Goal: Task Accomplishment & Management: Manage account settings

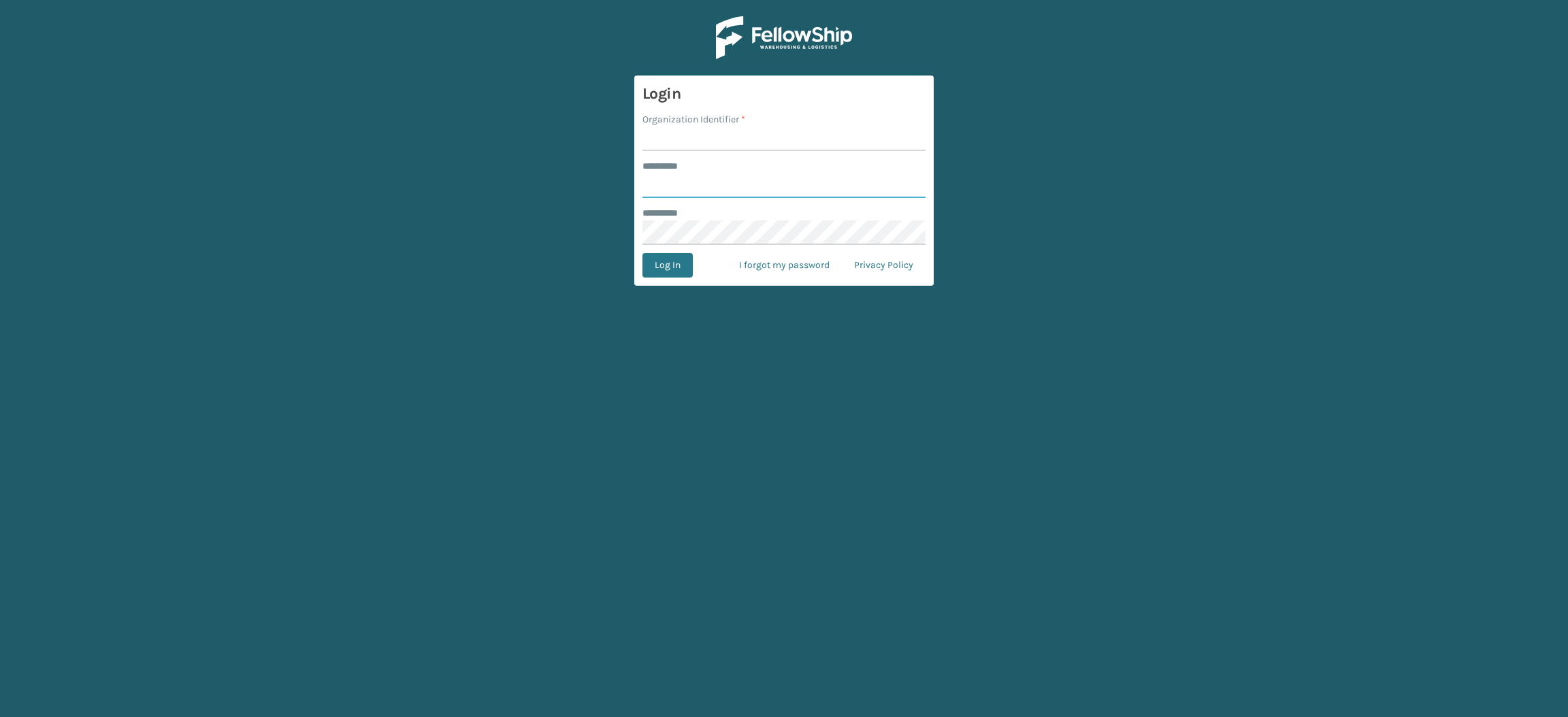
type input "**********"
click at [698, 128] on input "Organization Identifier *" at bounding box center [784, 139] width 283 height 24
type input "SuperAdminOrganization"
click at [662, 275] on button "Log In" at bounding box center [668, 265] width 50 height 24
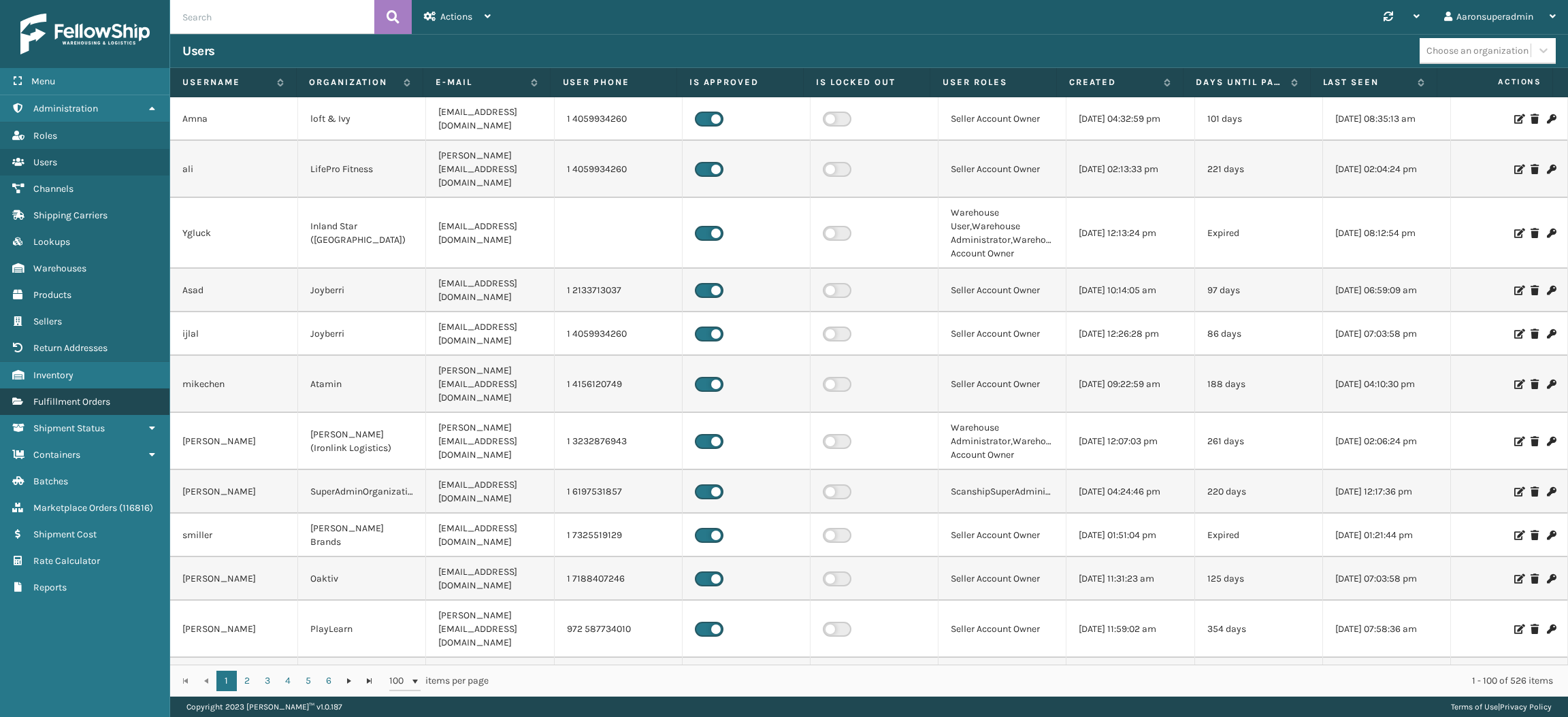
click at [97, 396] on span "Fulfillment Orders" at bounding box center [72, 402] width 77 height 11
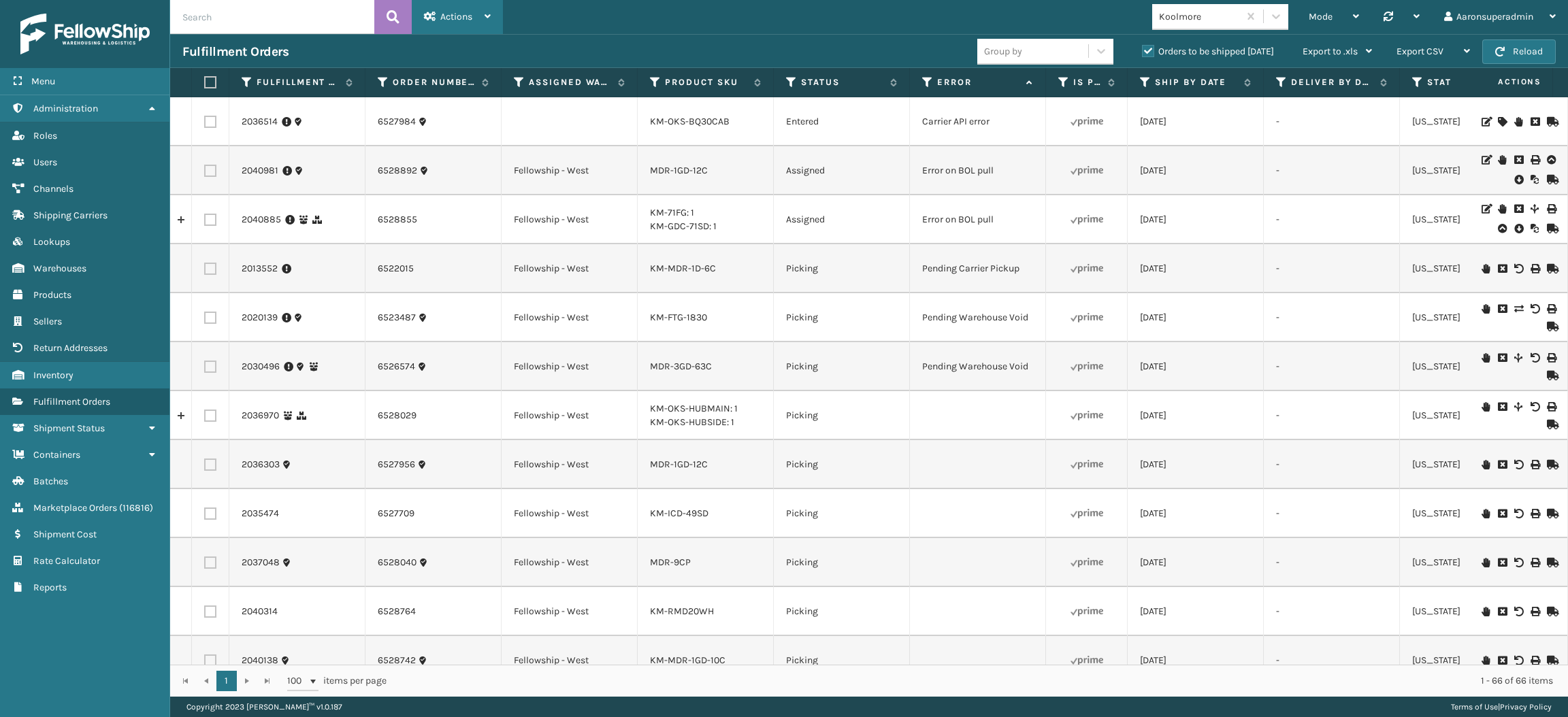
click at [450, 14] on span "Actions" at bounding box center [456, 16] width 32 height 11
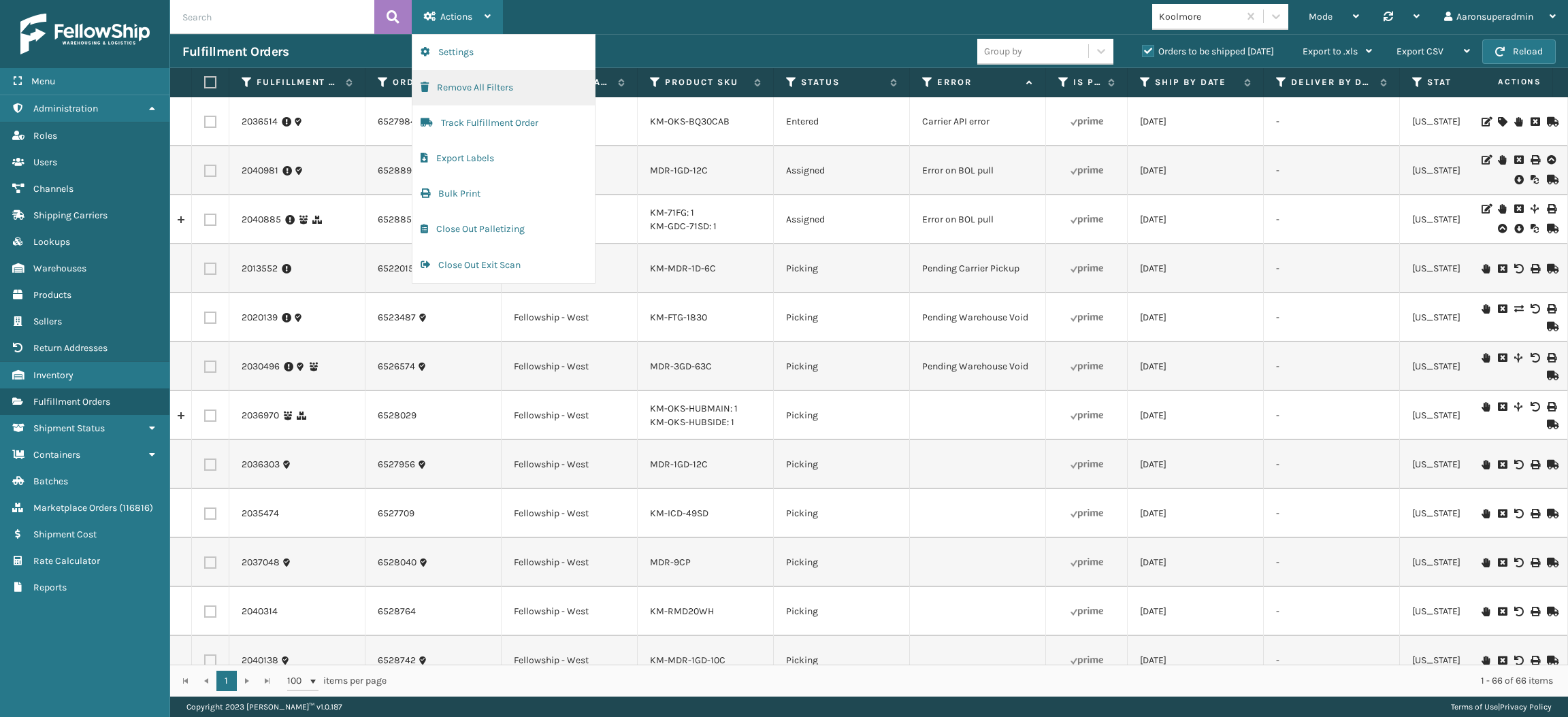
click at [479, 95] on button "Remove All Filters" at bounding box center [503, 87] width 182 height 35
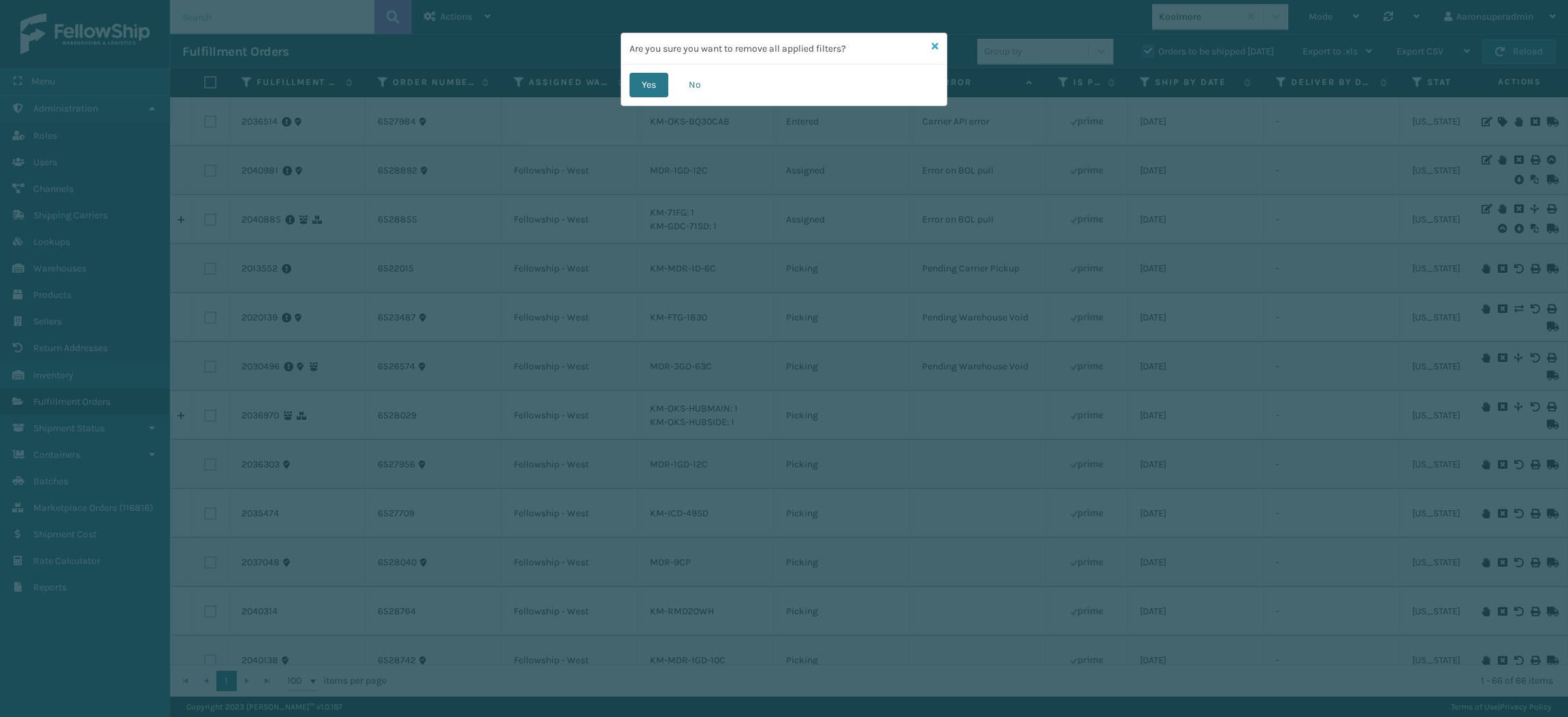
click at [933, 39] on link at bounding box center [935, 47] width 7 height 14
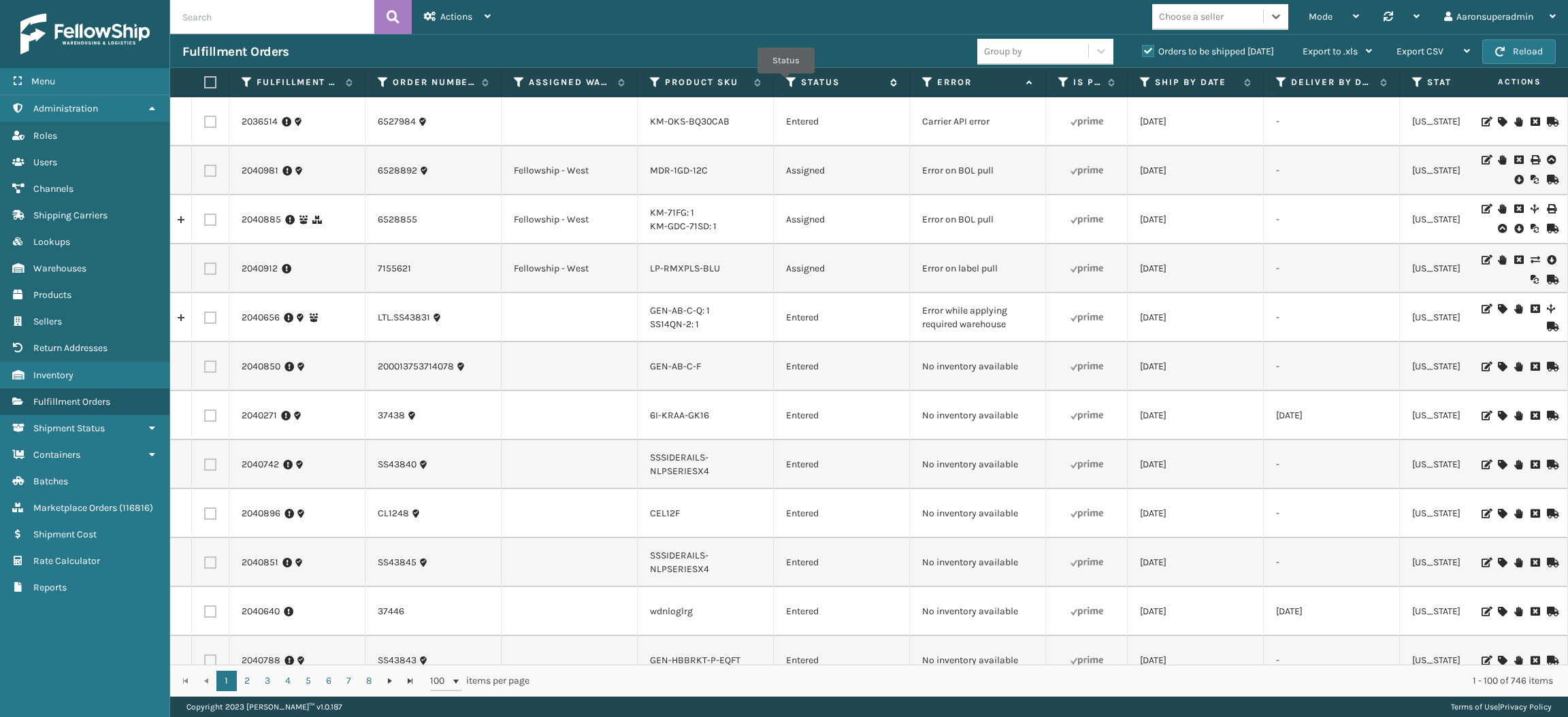
click at [787, 83] on icon at bounding box center [792, 82] width 11 height 12
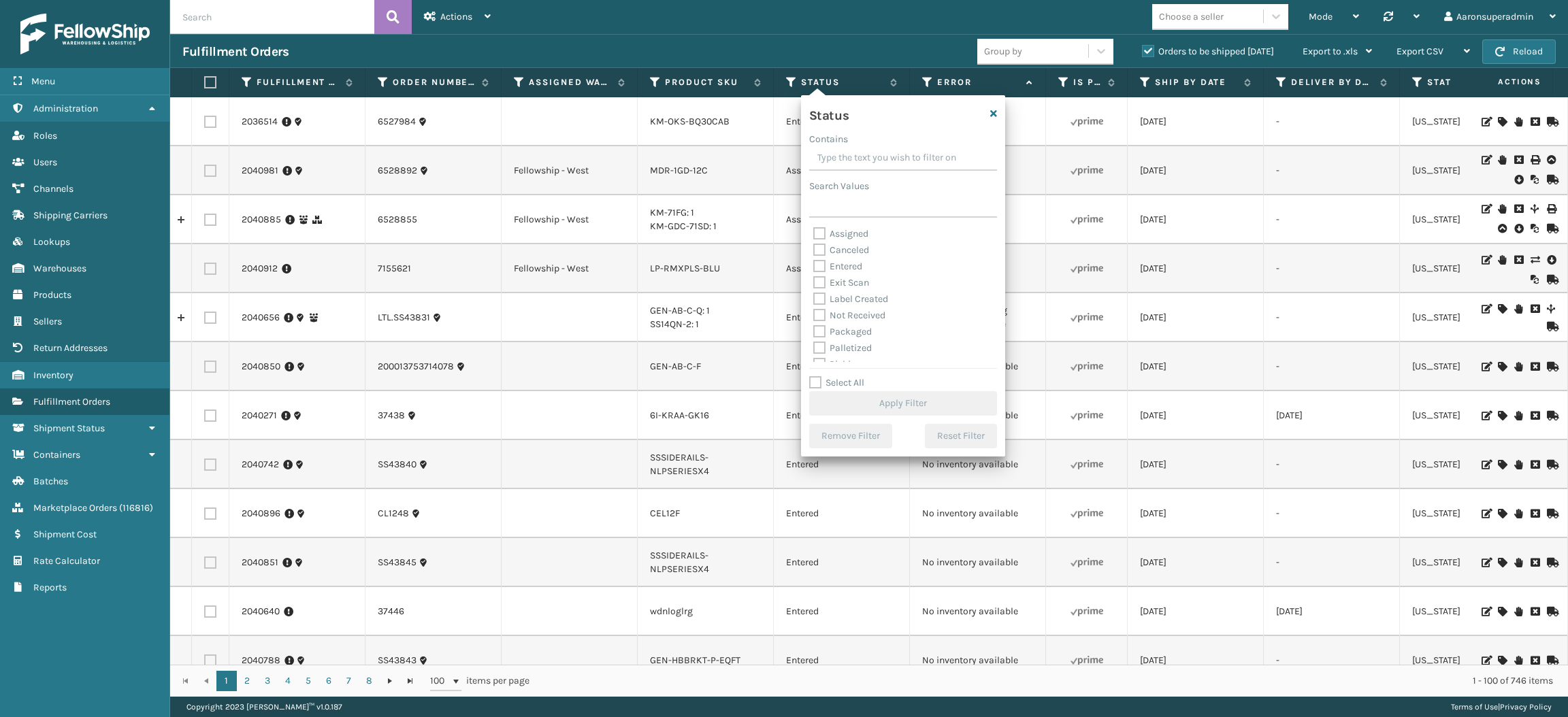
click at [842, 329] on label "Packaged" at bounding box center [843, 332] width 59 height 11
click at [814, 329] on input "Packaged" at bounding box center [814, 328] width 1 height 9
checkbox input "true"
click at [842, 344] on label "Palletized" at bounding box center [843, 348] width 59 height 11
click at [814, 344] on input "Palletized" at bounding box center [814, 345] width 1 height 9
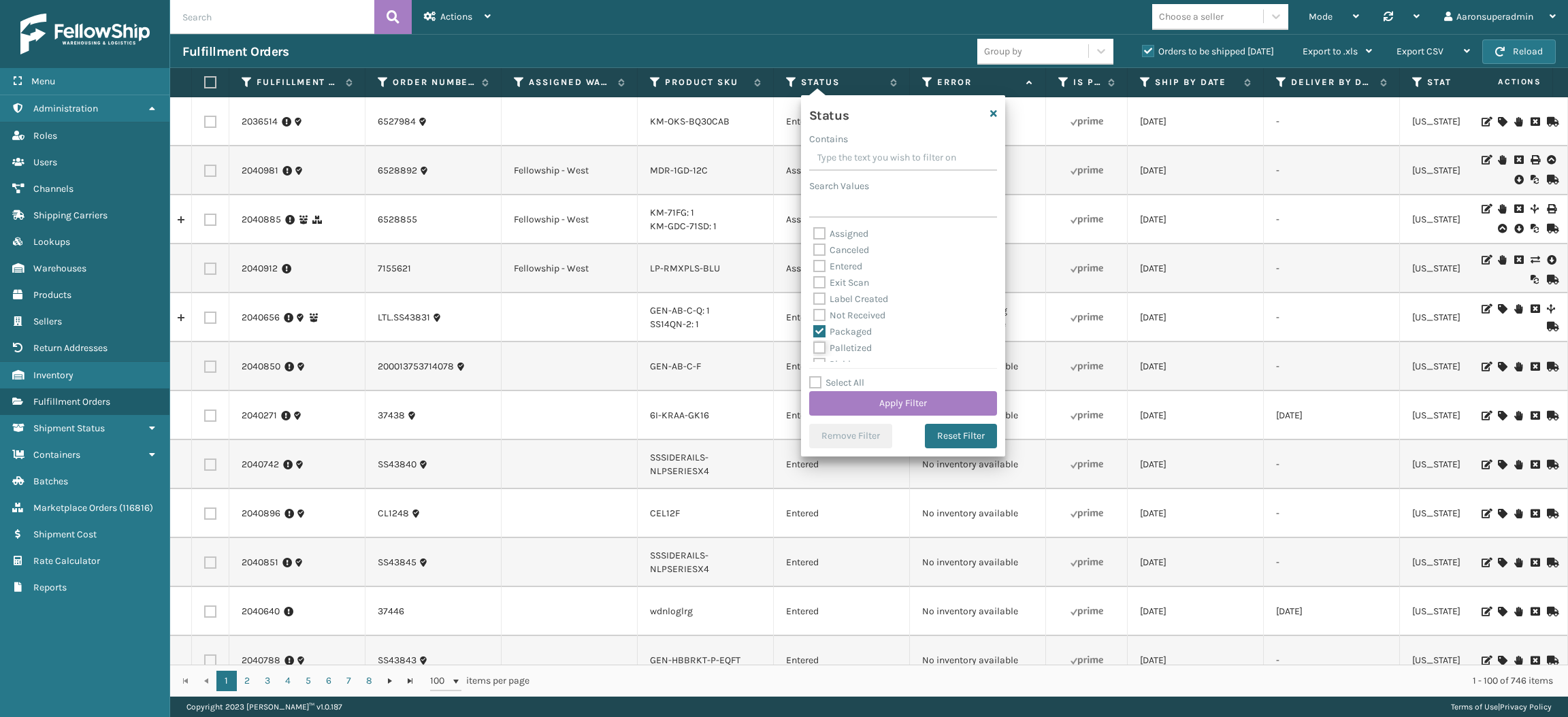
checkbox input "true"
click at [849, 298] on label "Label Created" at bounding box center [851, 299] width 75 height 11
click at [814, 298] on input "Label Created" at bounding box center [814, 296] width 1 height 9
checkbox input "true"
click at [857, 394] on button "Apply Filter" at bounding box center [903, 404] width 188 height 24
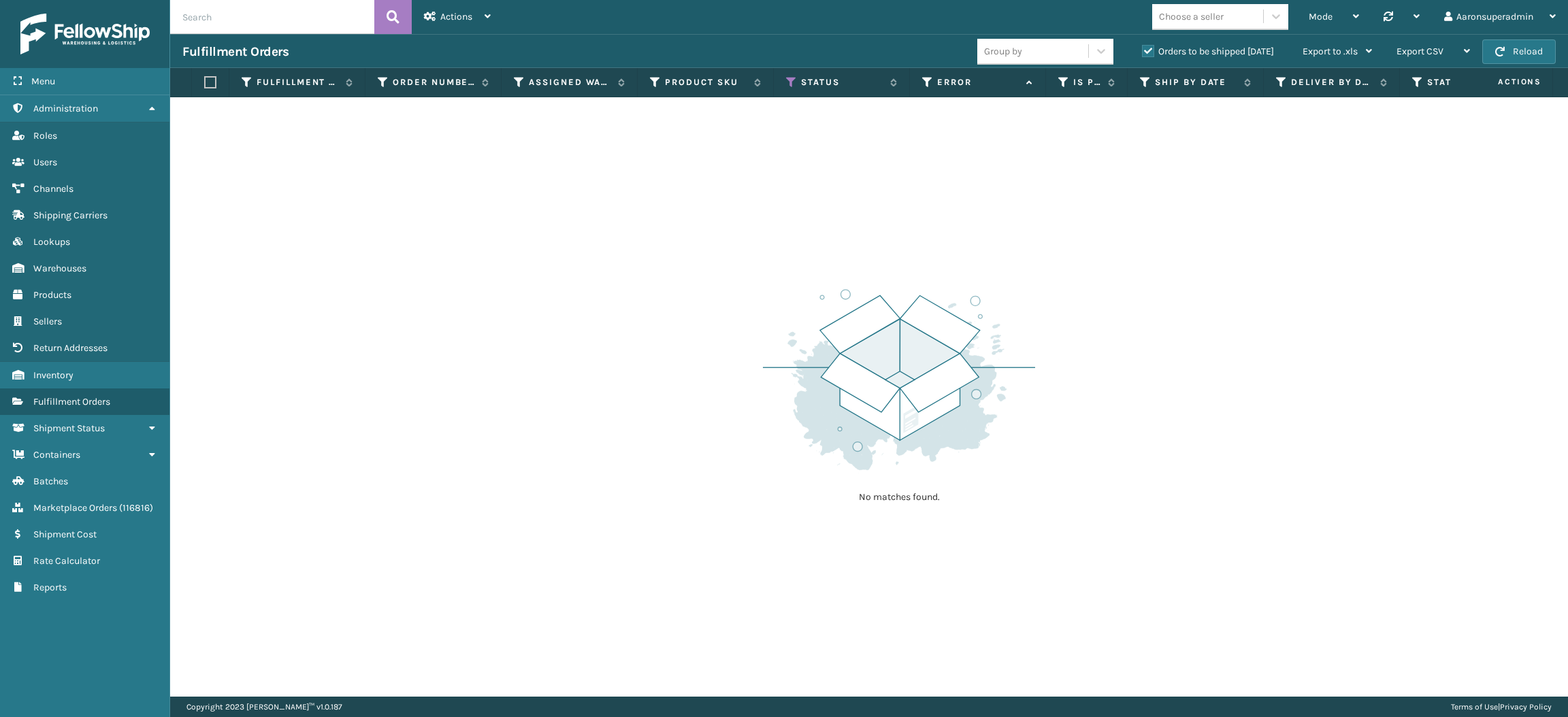
click at [1154, 53] on label "Orders to be shipped [DATE]" at bounding box center [1208, 52] width 132 height 11
click at [1143, 52] on input "Orders to be shipped [DATE]" at bounding box center [1142, 48] width 1 height 9
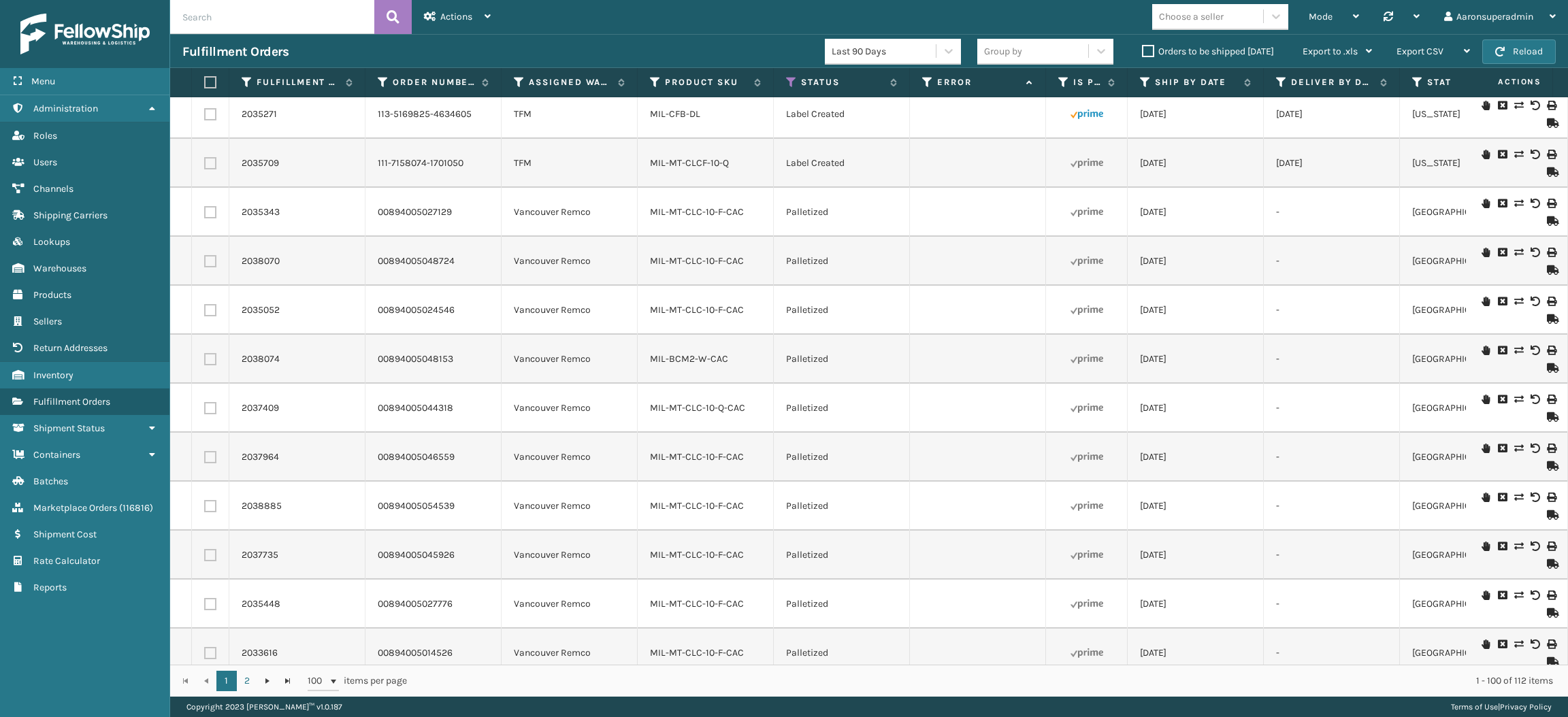
scroll to position [4429, 0]
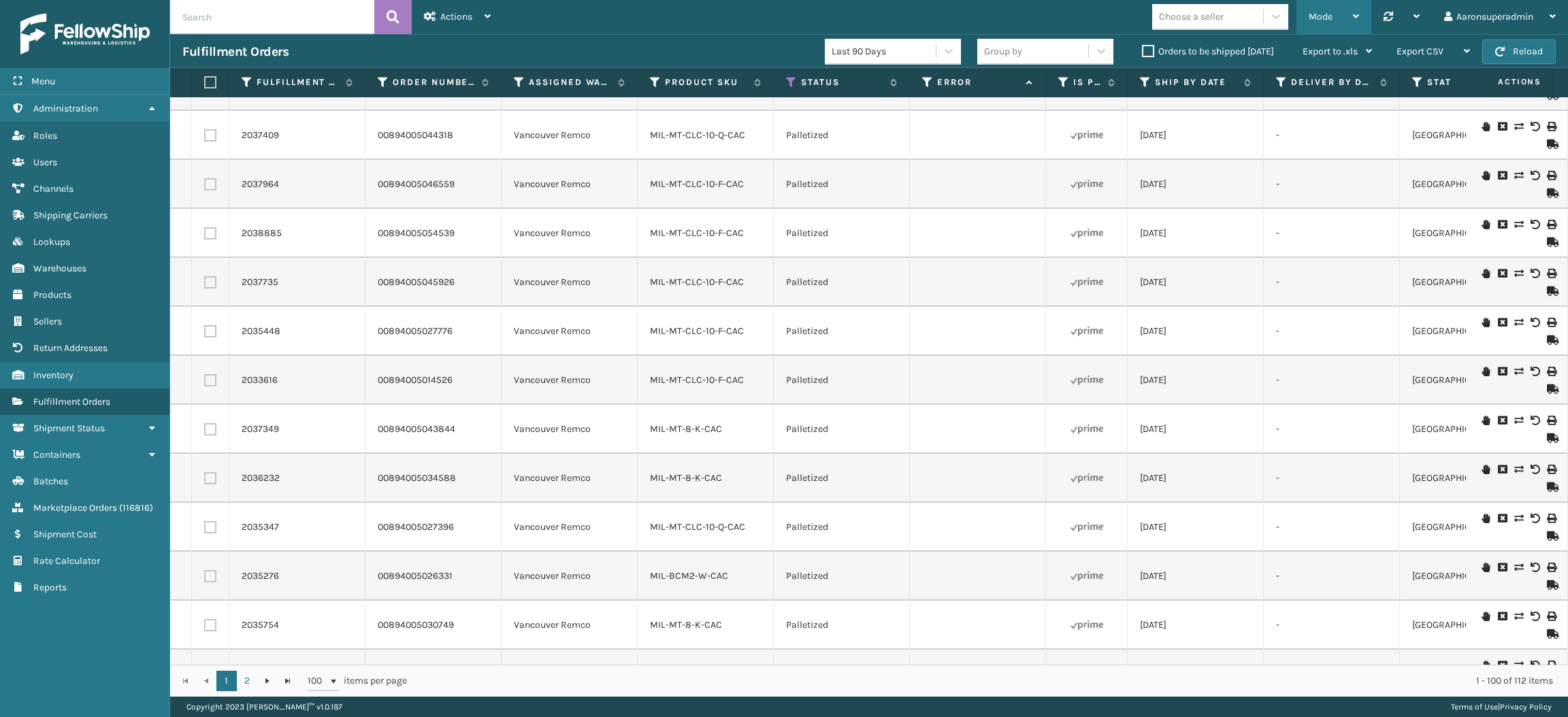
click at [1315, 24] on div "Mode" at bounding box center [1334, 17] width 50 height 34
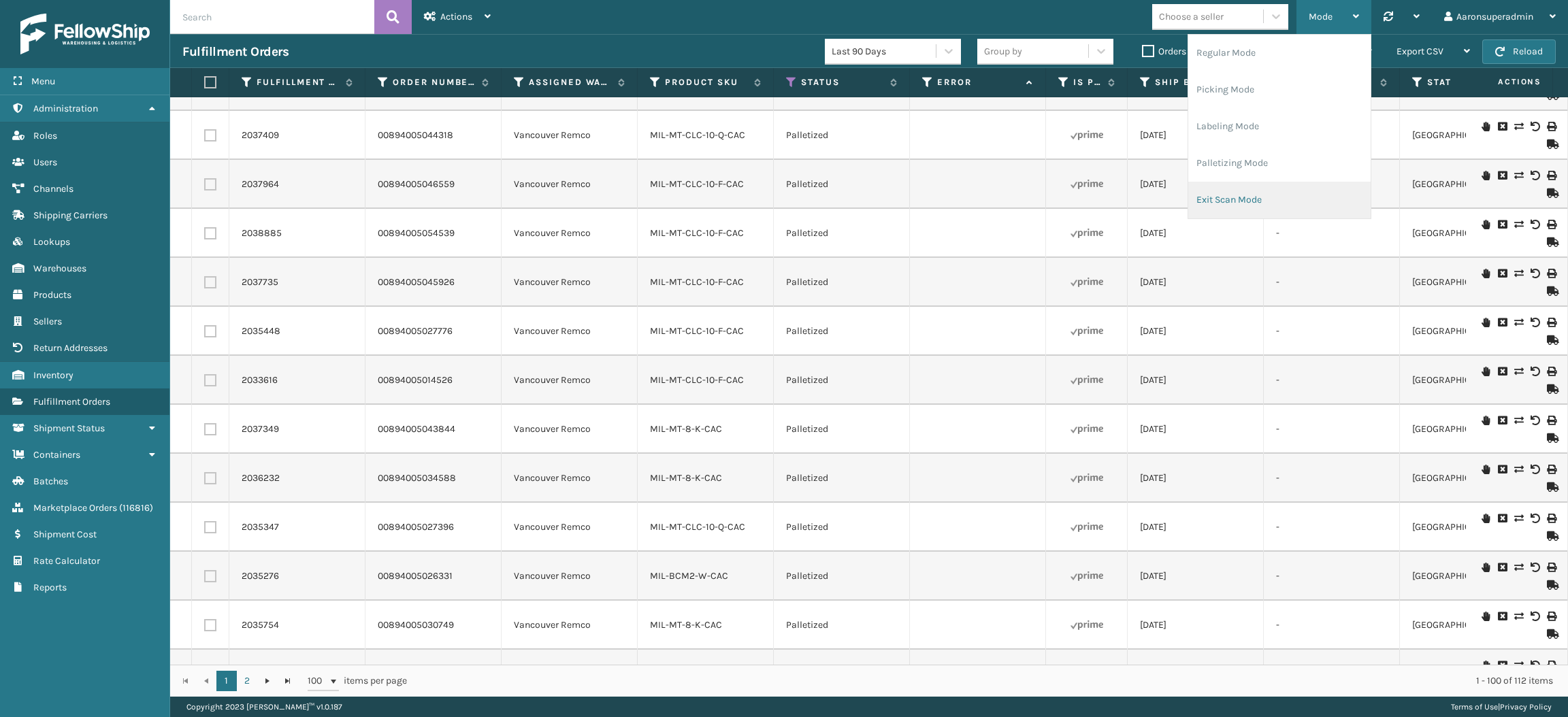
click at [1255, 193] on li "Exit Scan Mode" at bounding box center [1280, 200] width 182 height 36
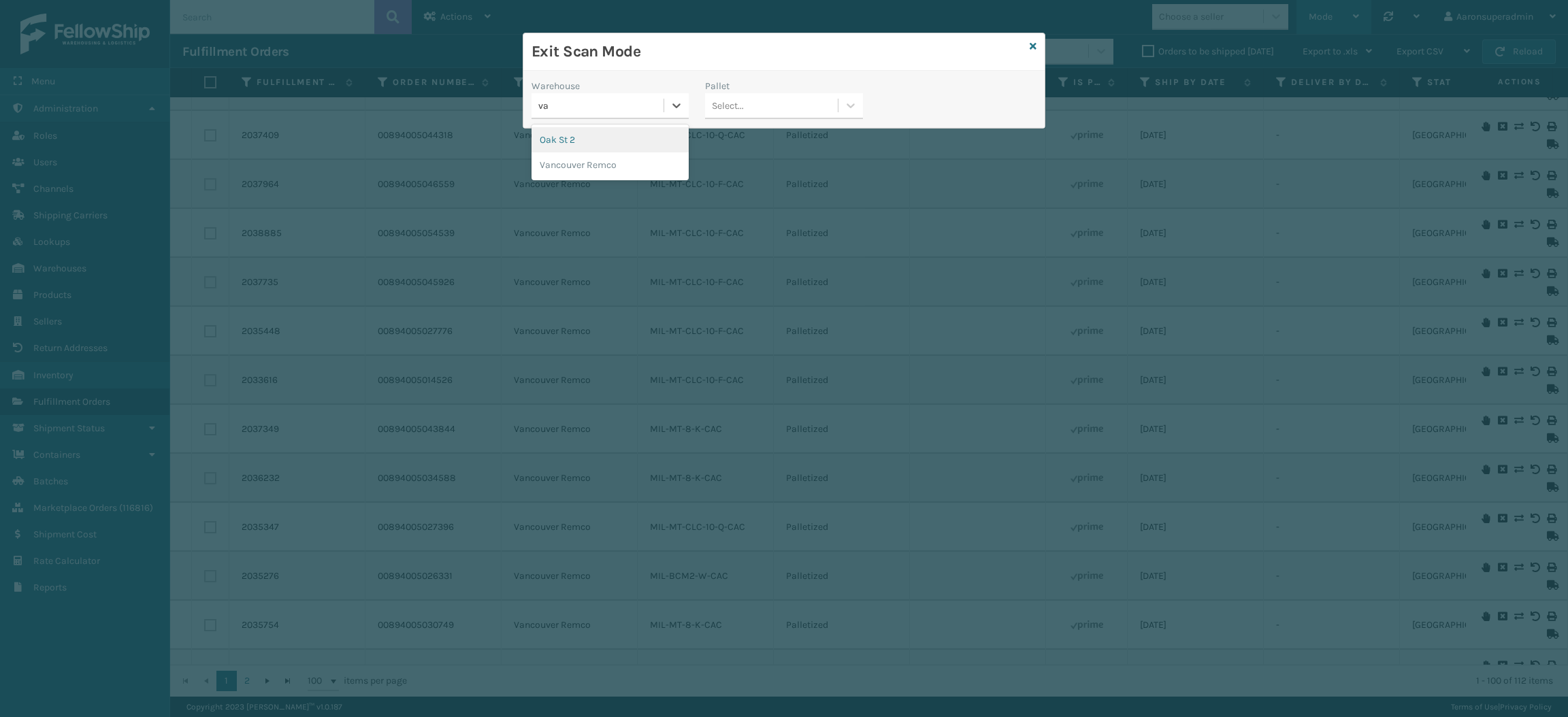
type input "van"
click at [606, 143] on div "Vancouver Remco" at bounding box center [610, 140] width 157 height 25
click at [754, 104] on div "Select..." at bounding box center [771, 105] width 132 height 22
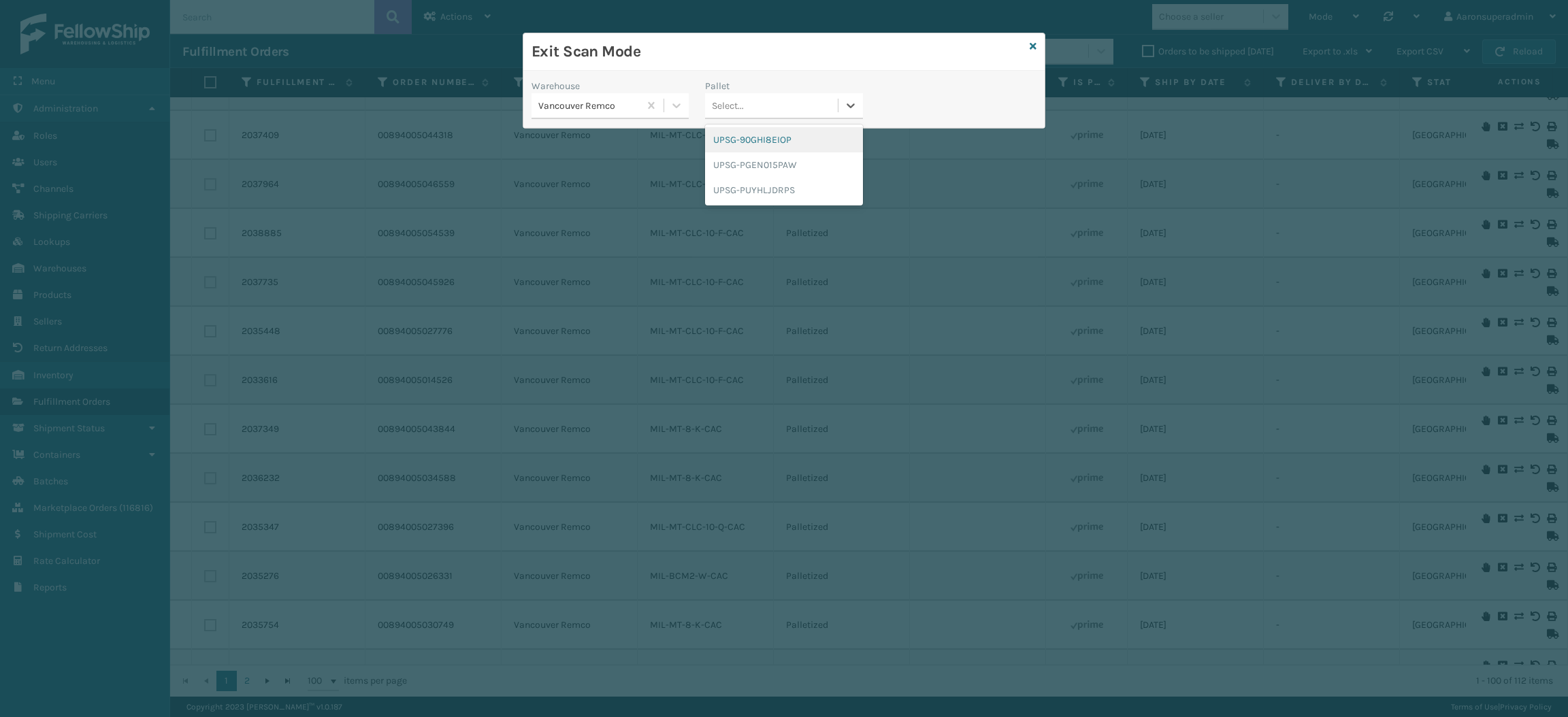
click at [756, 141] on div "UPSG-90GHI8EIOP" at bounding box center [784, 140] width 157 height 25
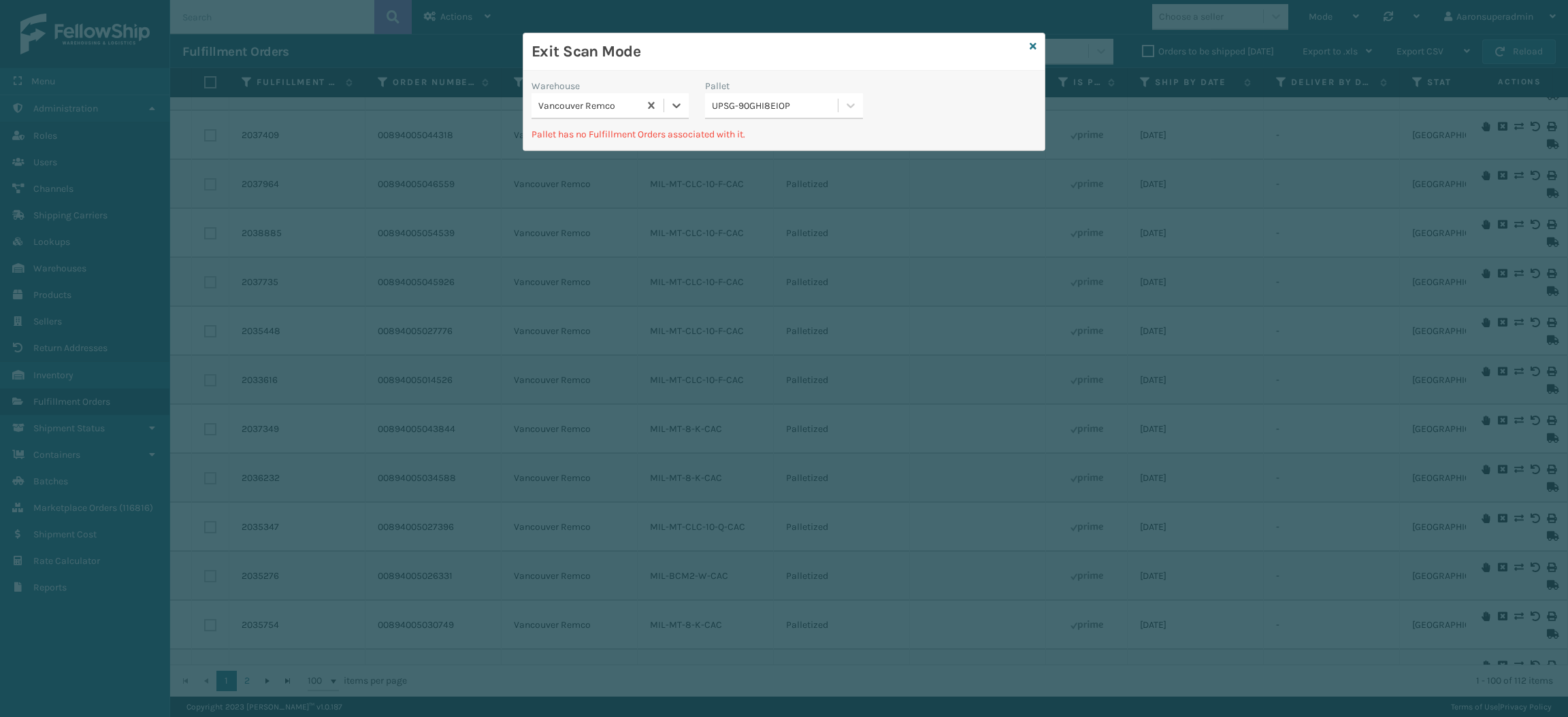
click at [769, 116] on div "UPSG-90GHI8EIOP" at bounding box center [771, 105] width 132 height 22
click at [771, 171] on div "UPSG-PGEN015PAW" at bounding box center [784, 165] width 157 height 25
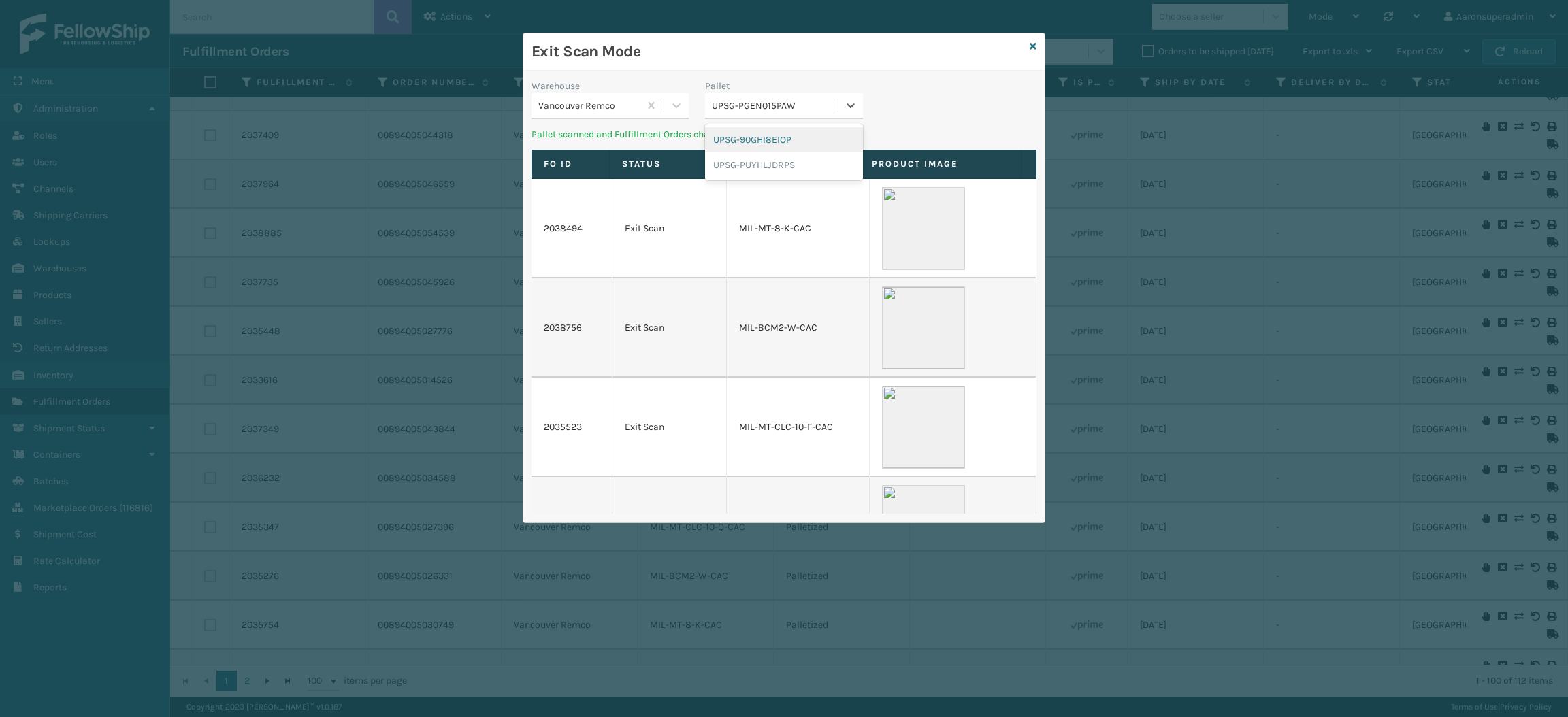
click at [748, 97] on div "UPSG-PGEN015PAW" at bounding box center [771, 105] width 132 height 22
click at [757, 173] on div "UPSG-PUYHLJDRPS" at bounding box center [784, 165] width 157 height 25
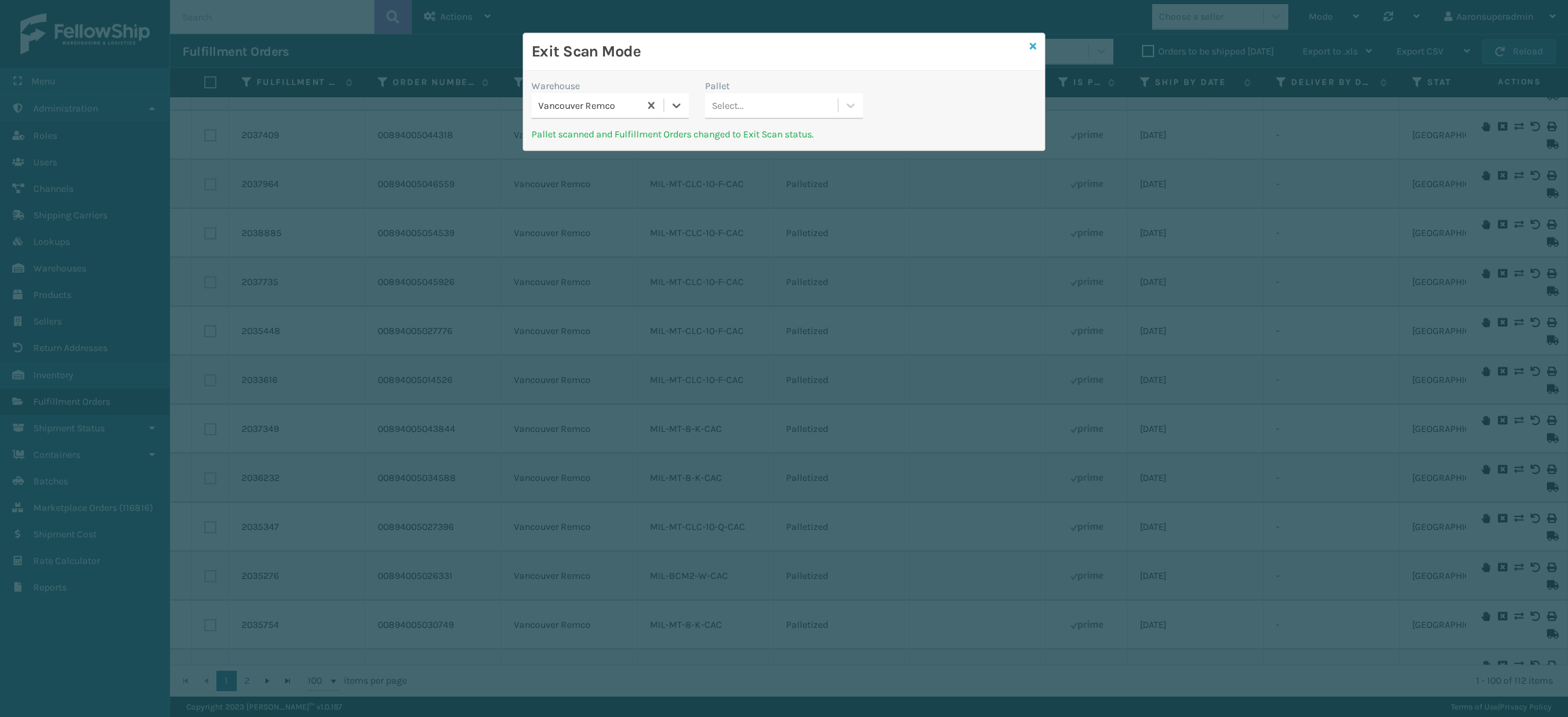
click at [1033, 44] on icon at bounding box center [1033, 46] width 7 height 9
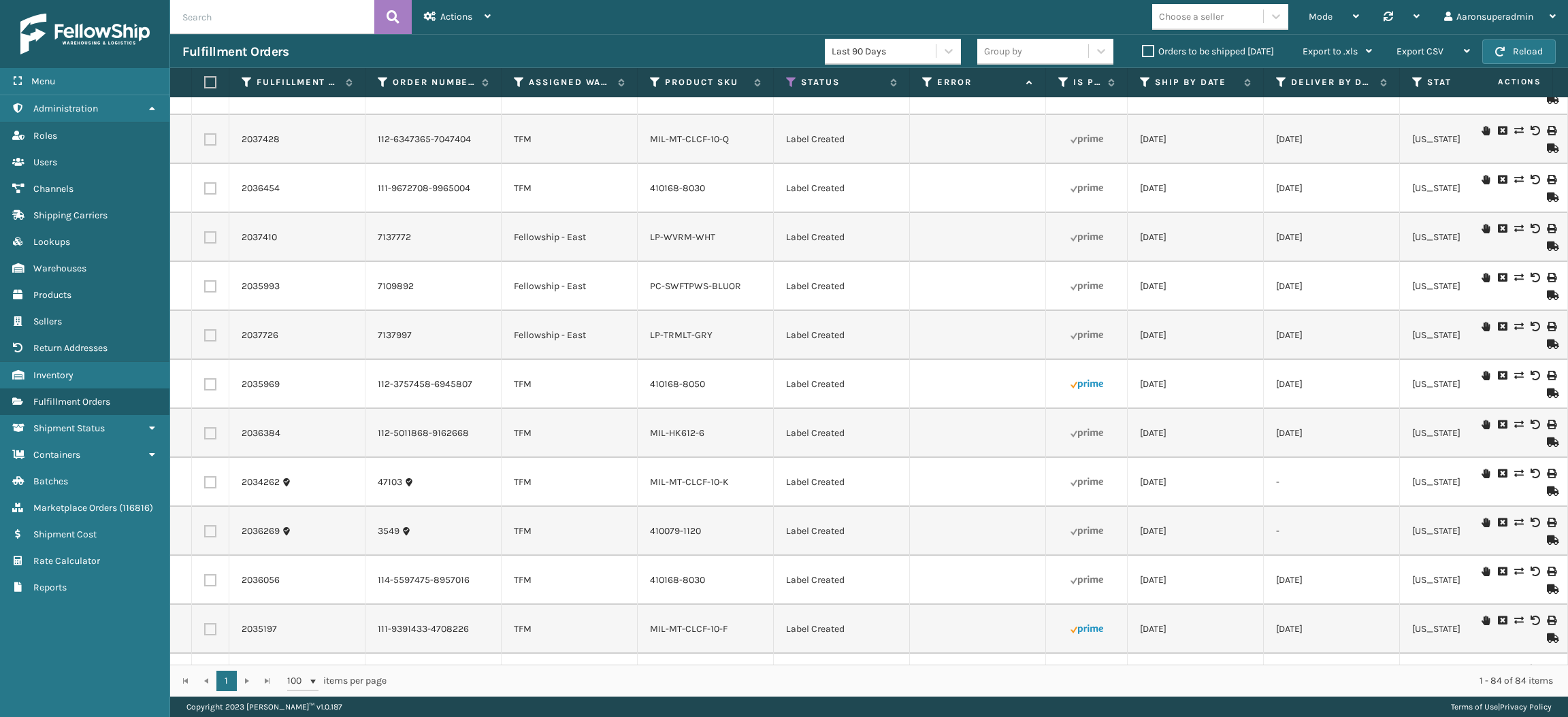
scroll to position [3654, 0]
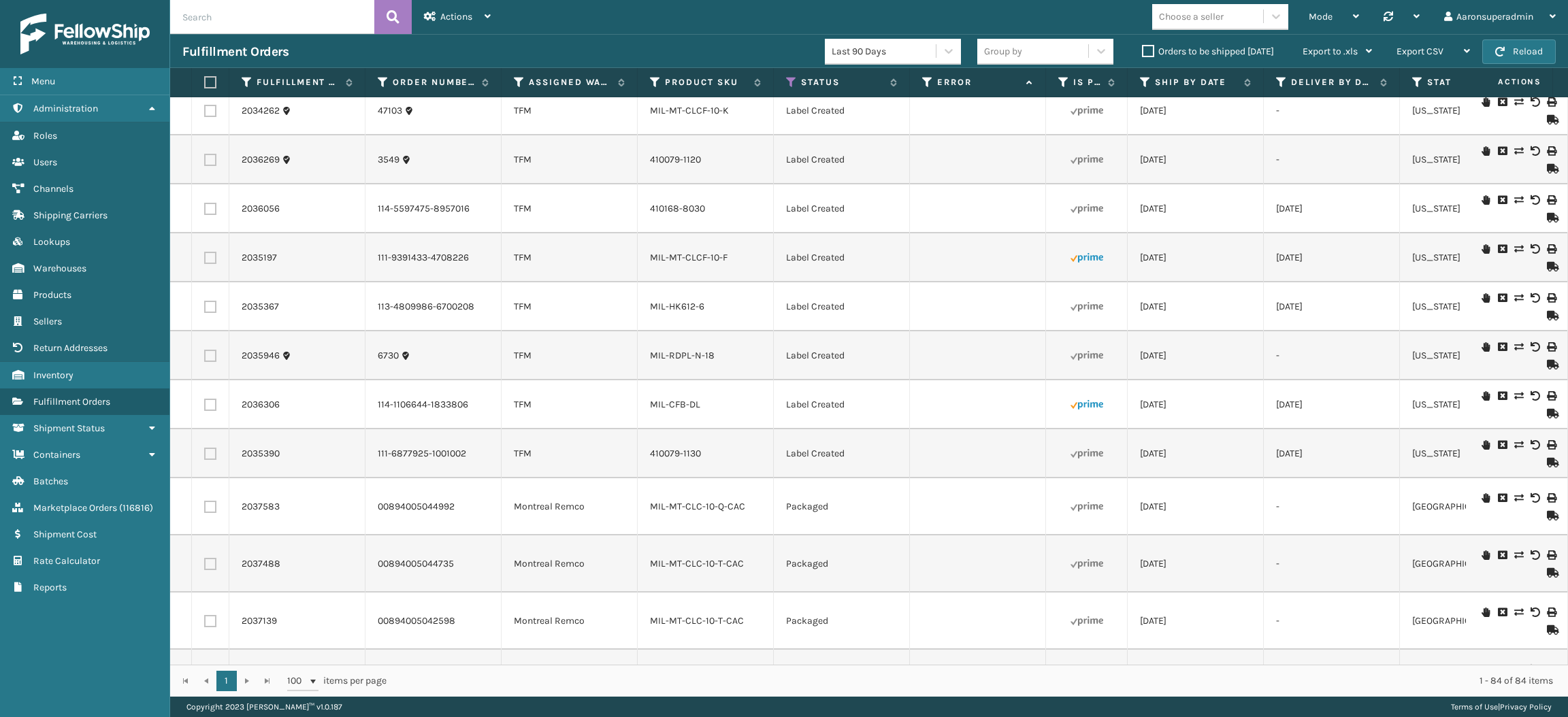
click at [210, 84] on label at bounding box center [208, 82] width 8 height 12
click at [205, 84] on input "checkbox" at bounding box center [204, 82] width 1 height 9
checkbox input "true"
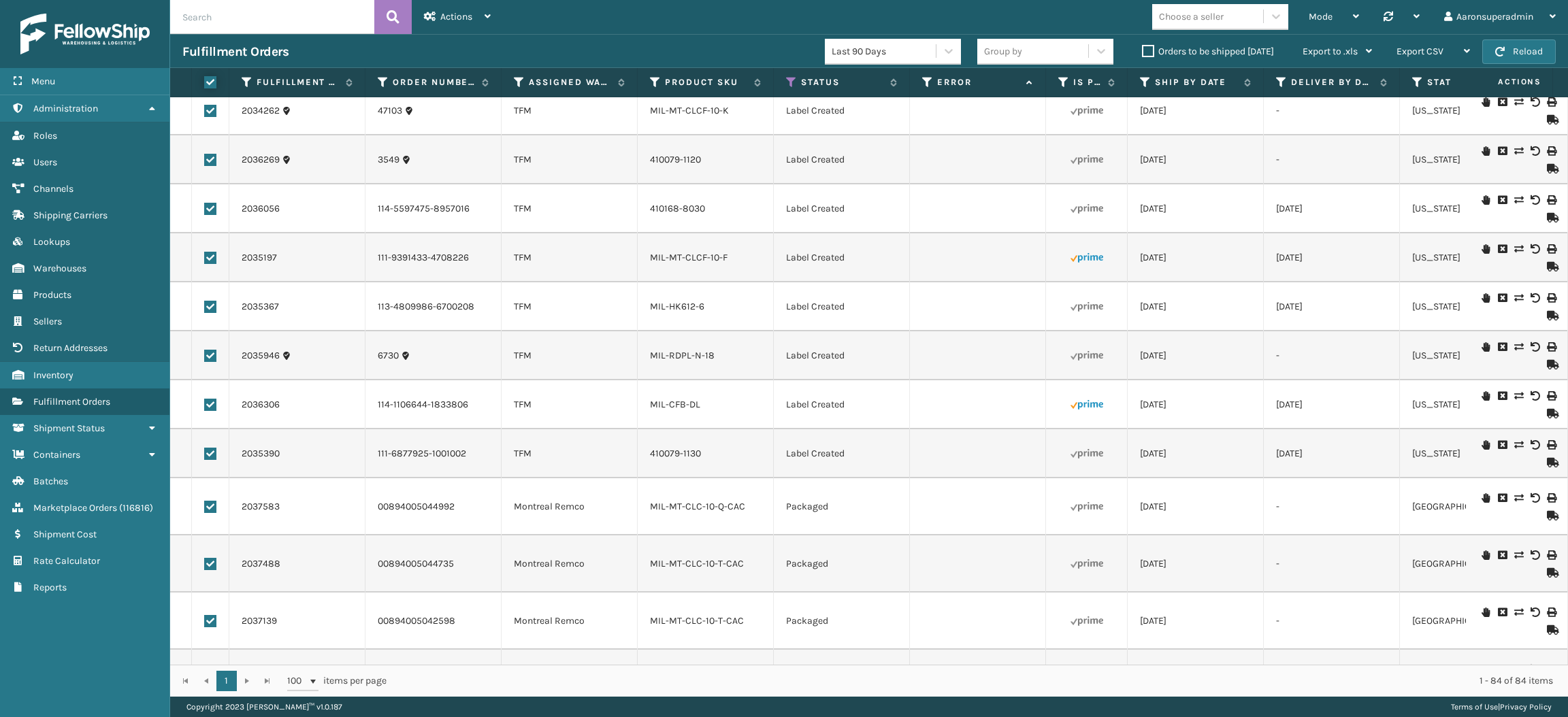
checkbox input "true"
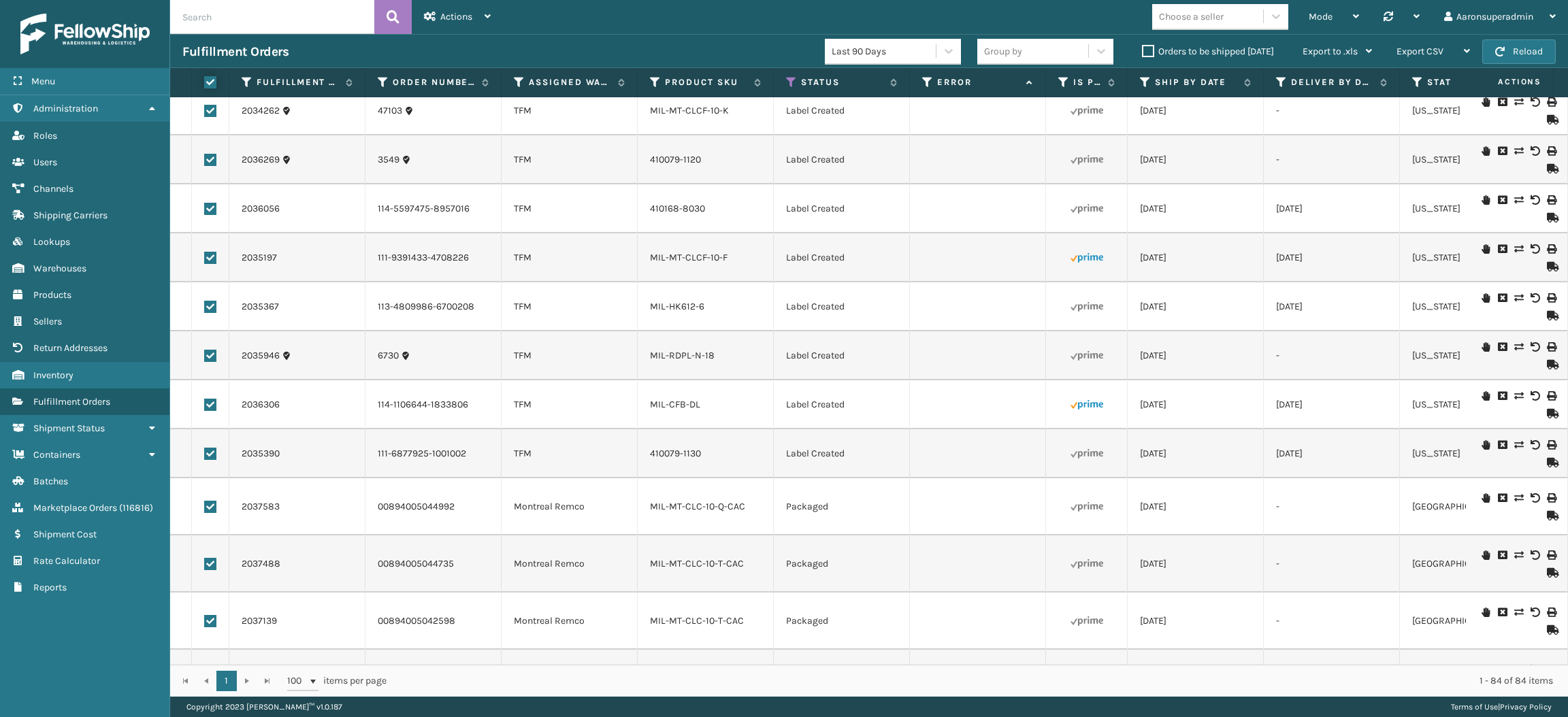
checkbox input "true"
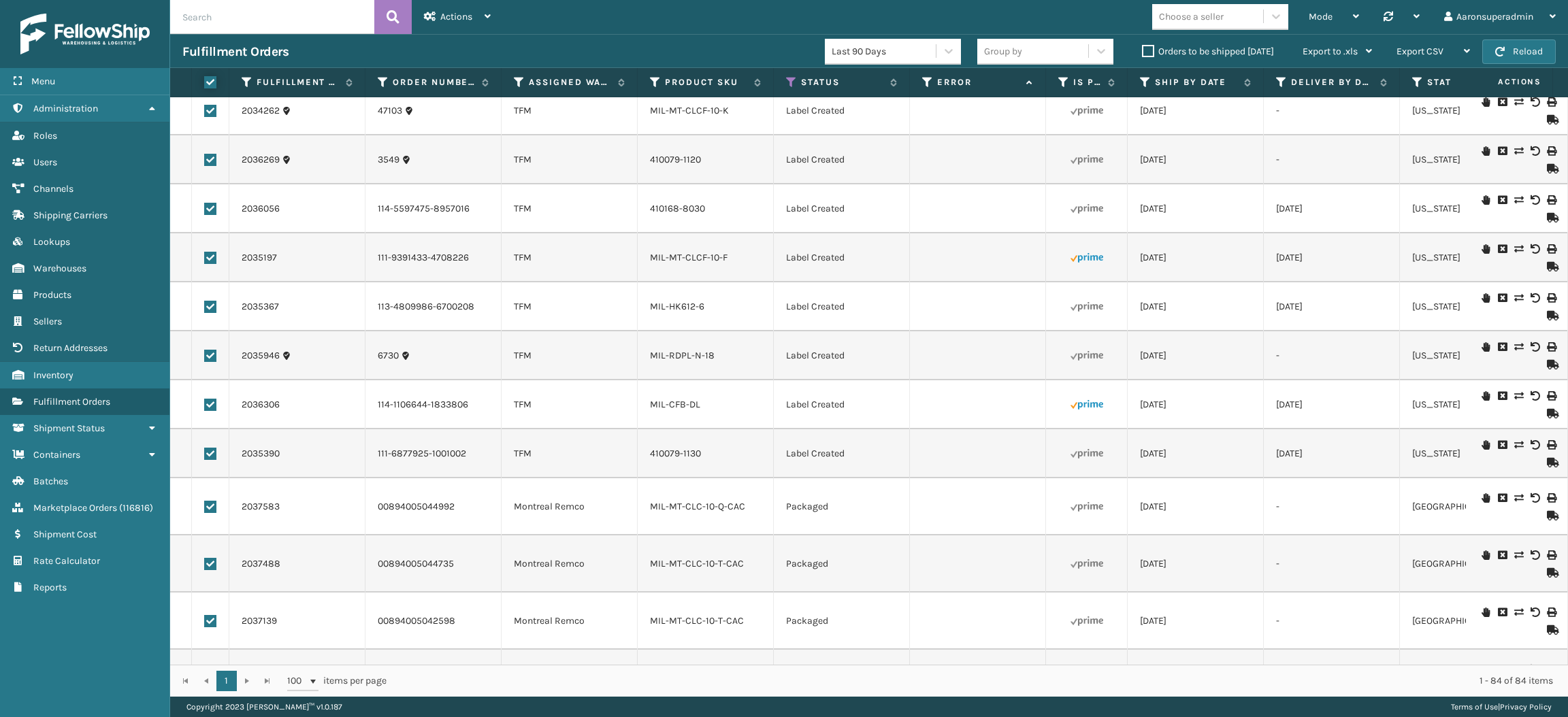
checkbox input "true"
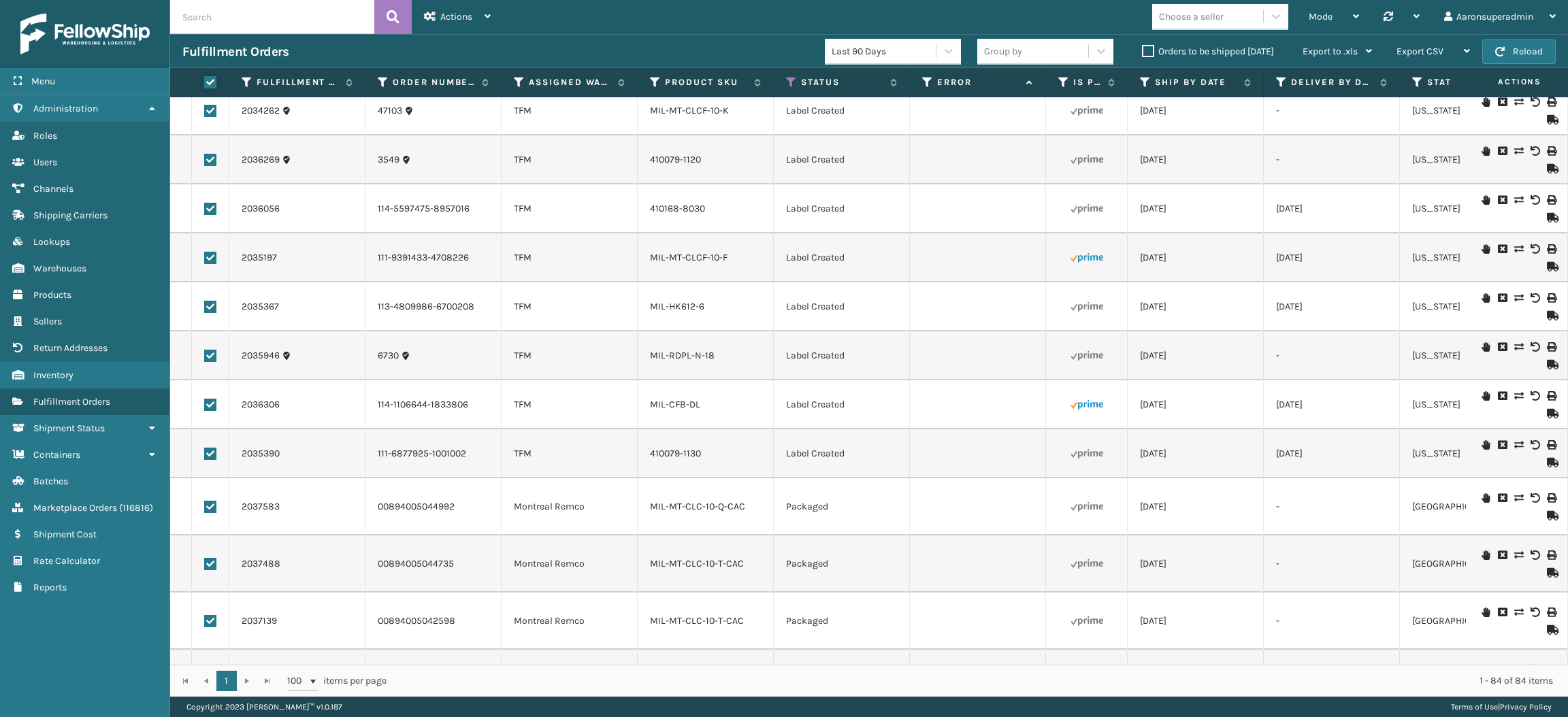
checkbox input "true"
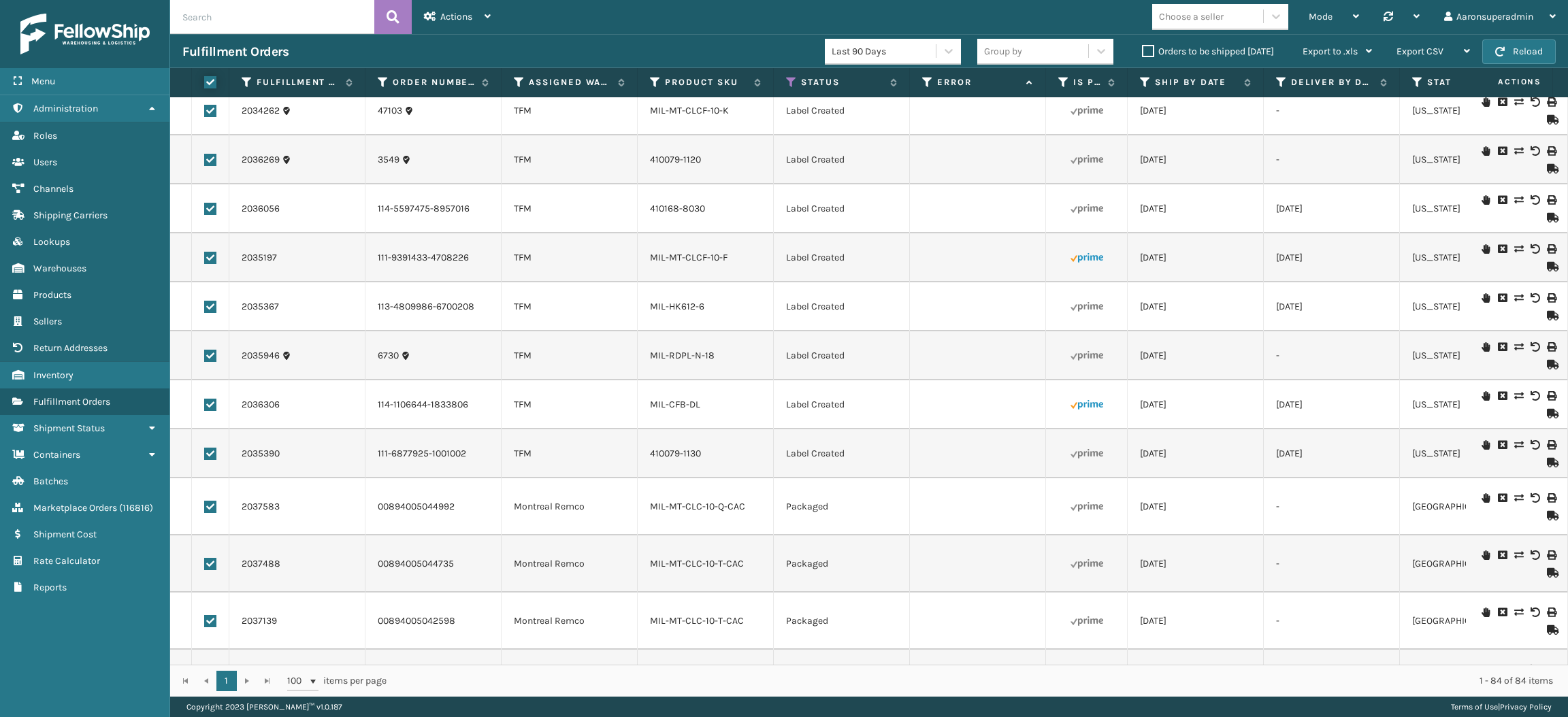
checkbox input "true"
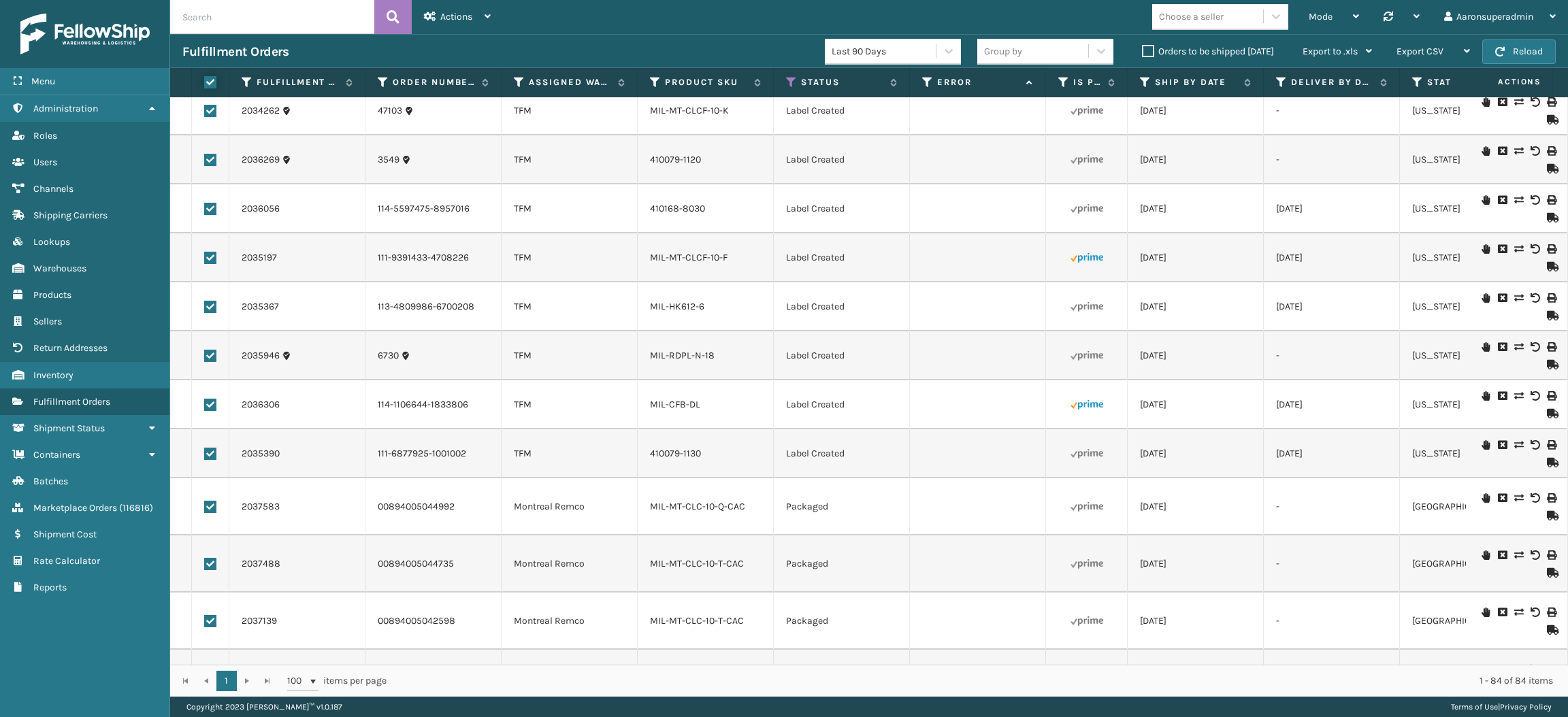
checkbox input "true"
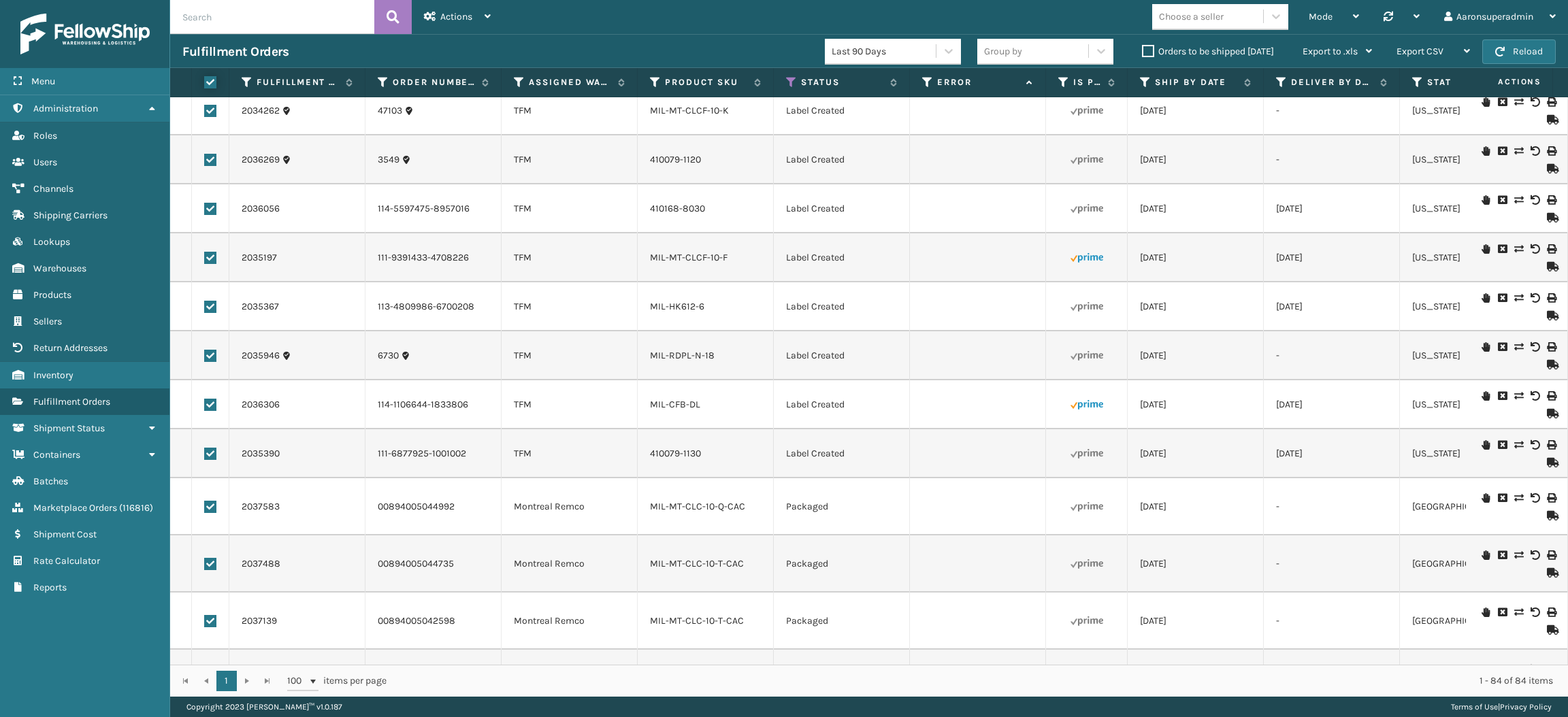
checkbox input "true"
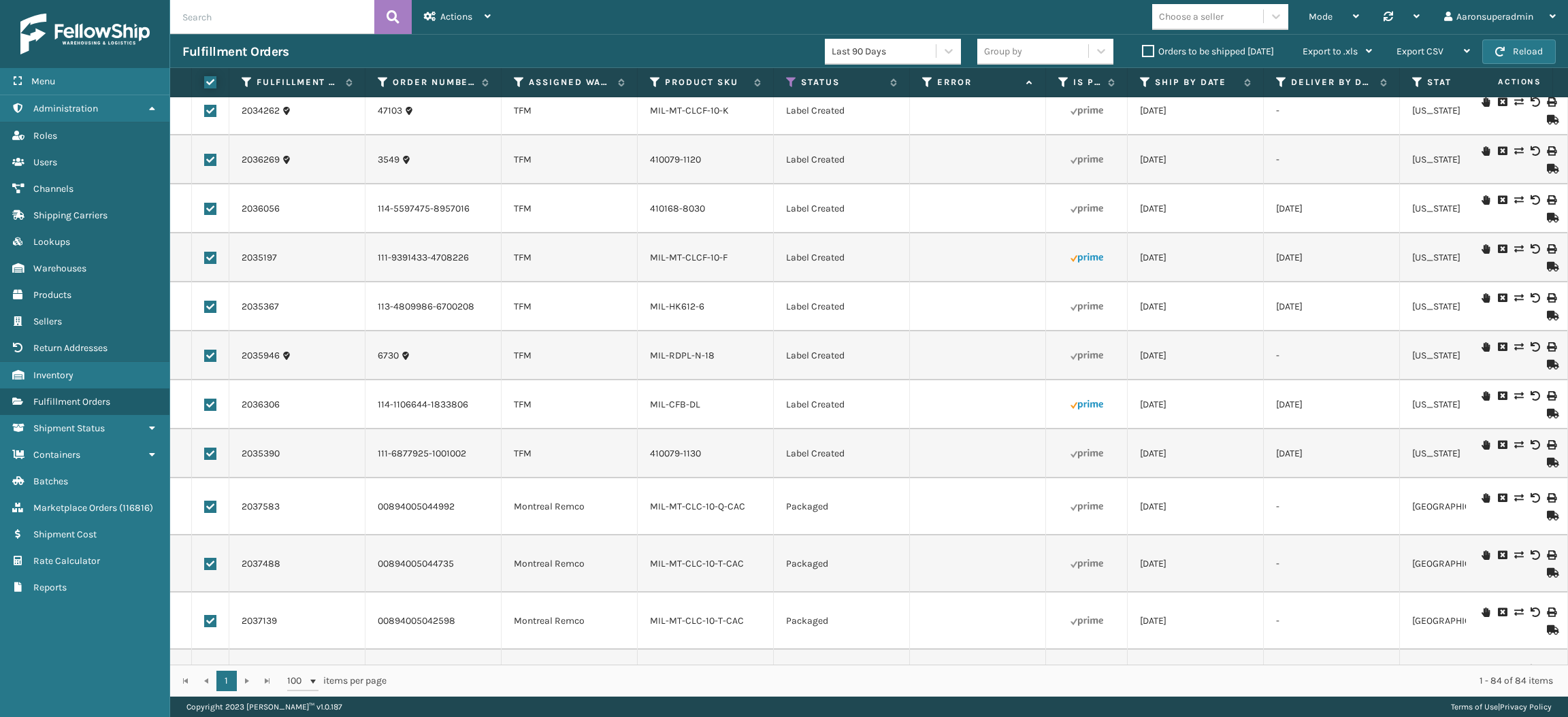
checkbox input "true"
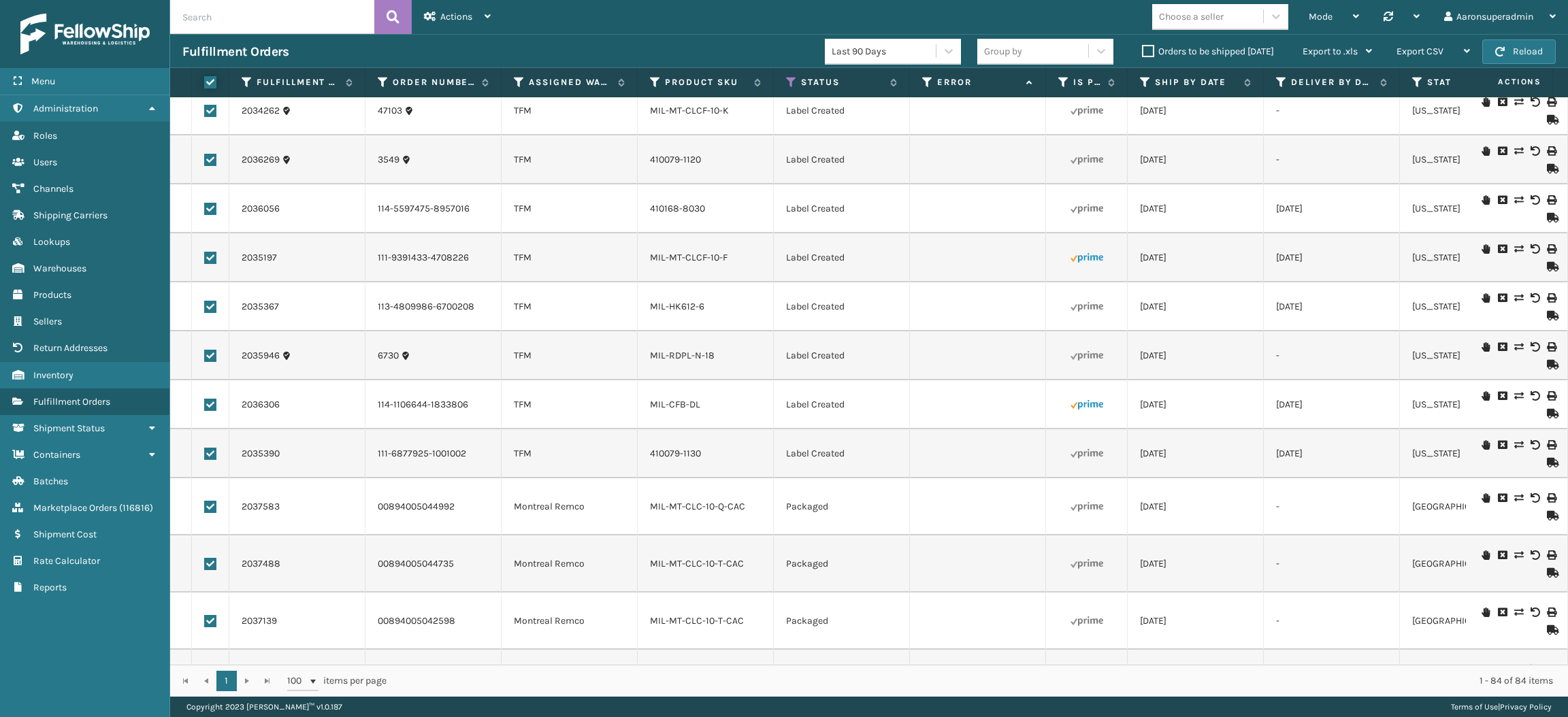
checkbox input "true"
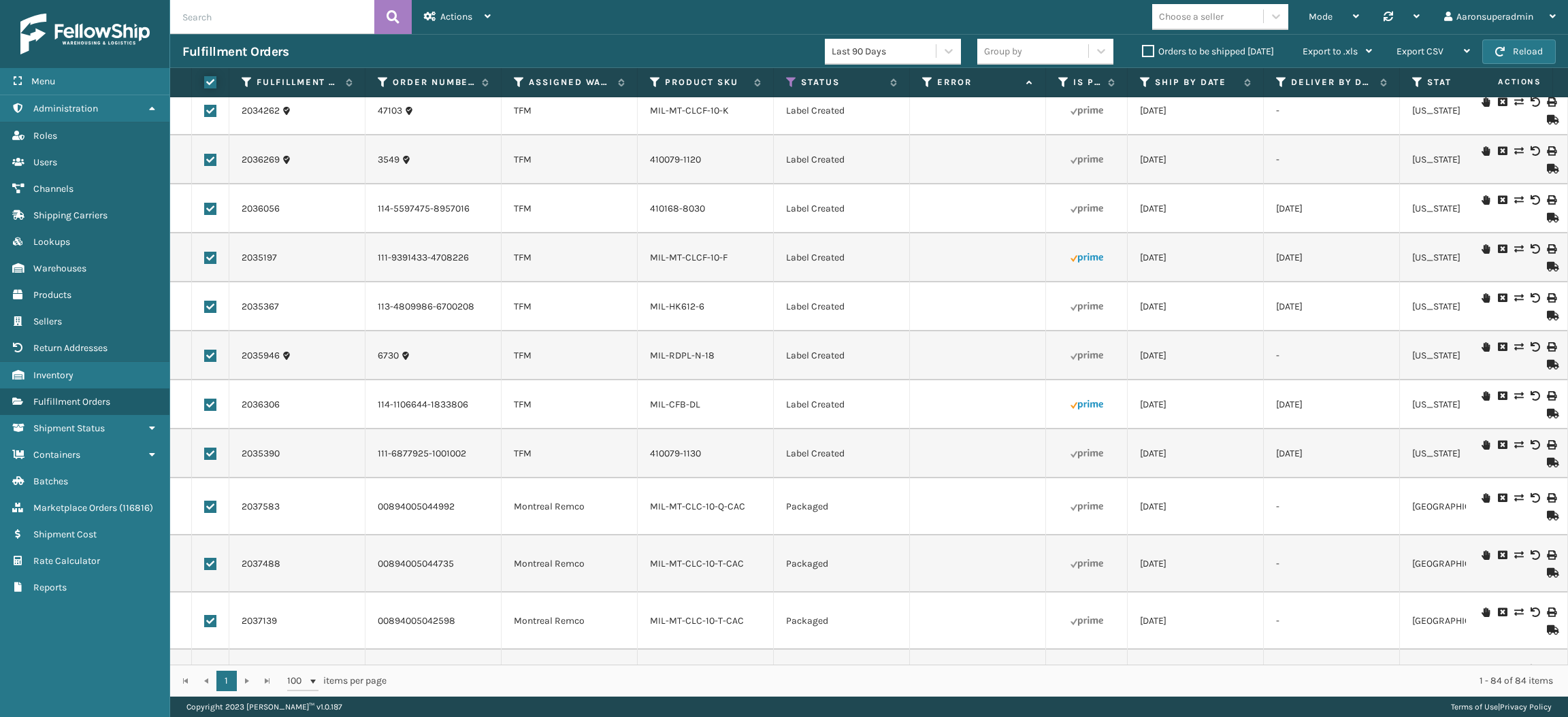
checkbox input "true"
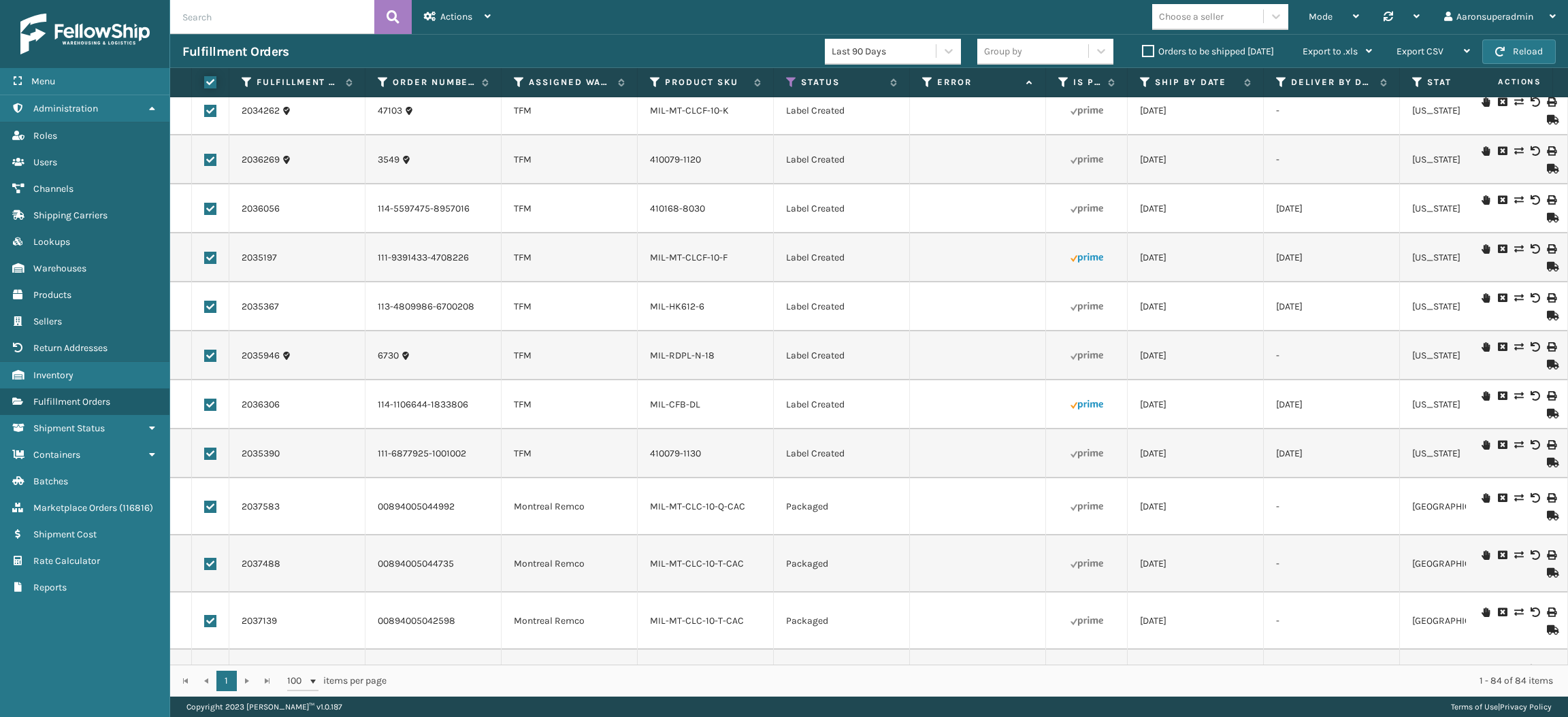
checkbox input "true"
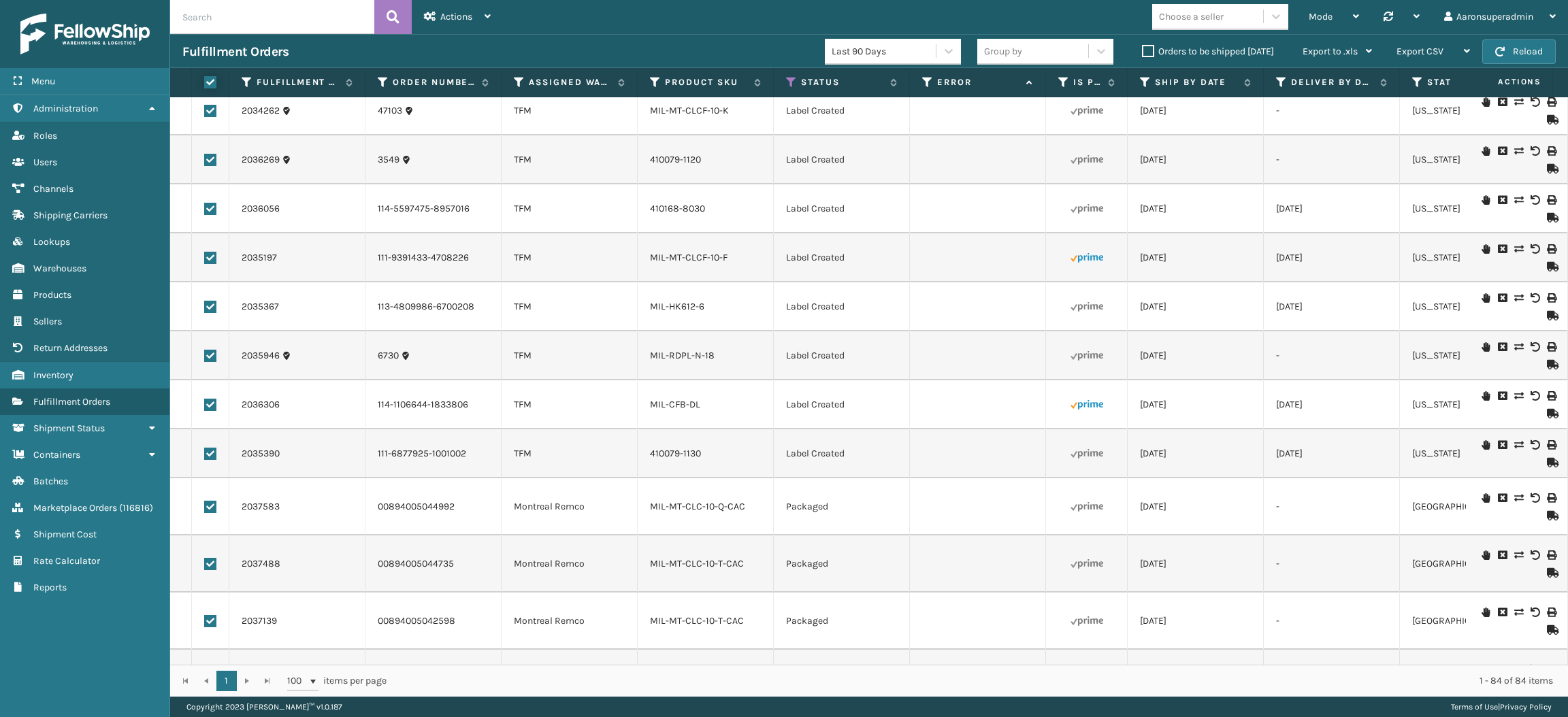
checkbox input "true"
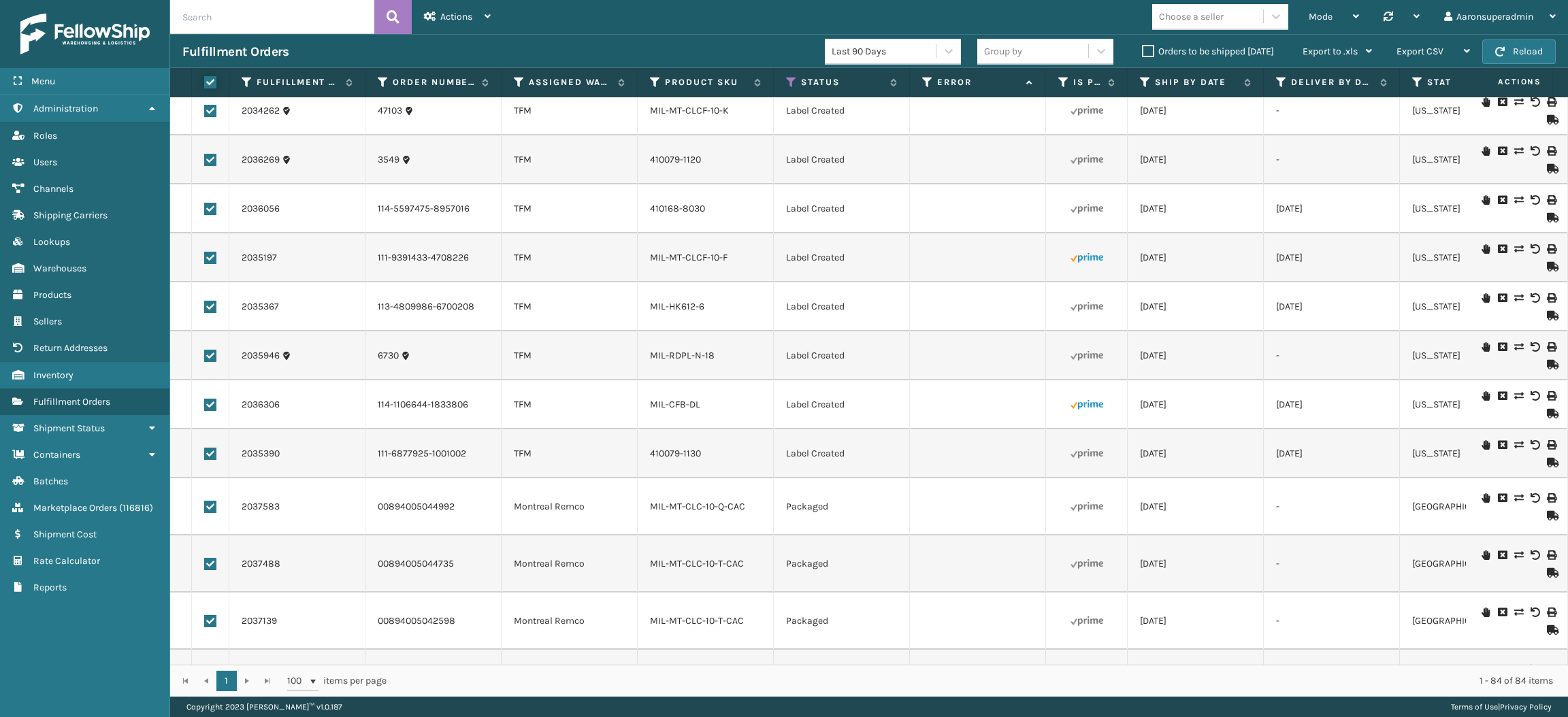
checkbox input "true"
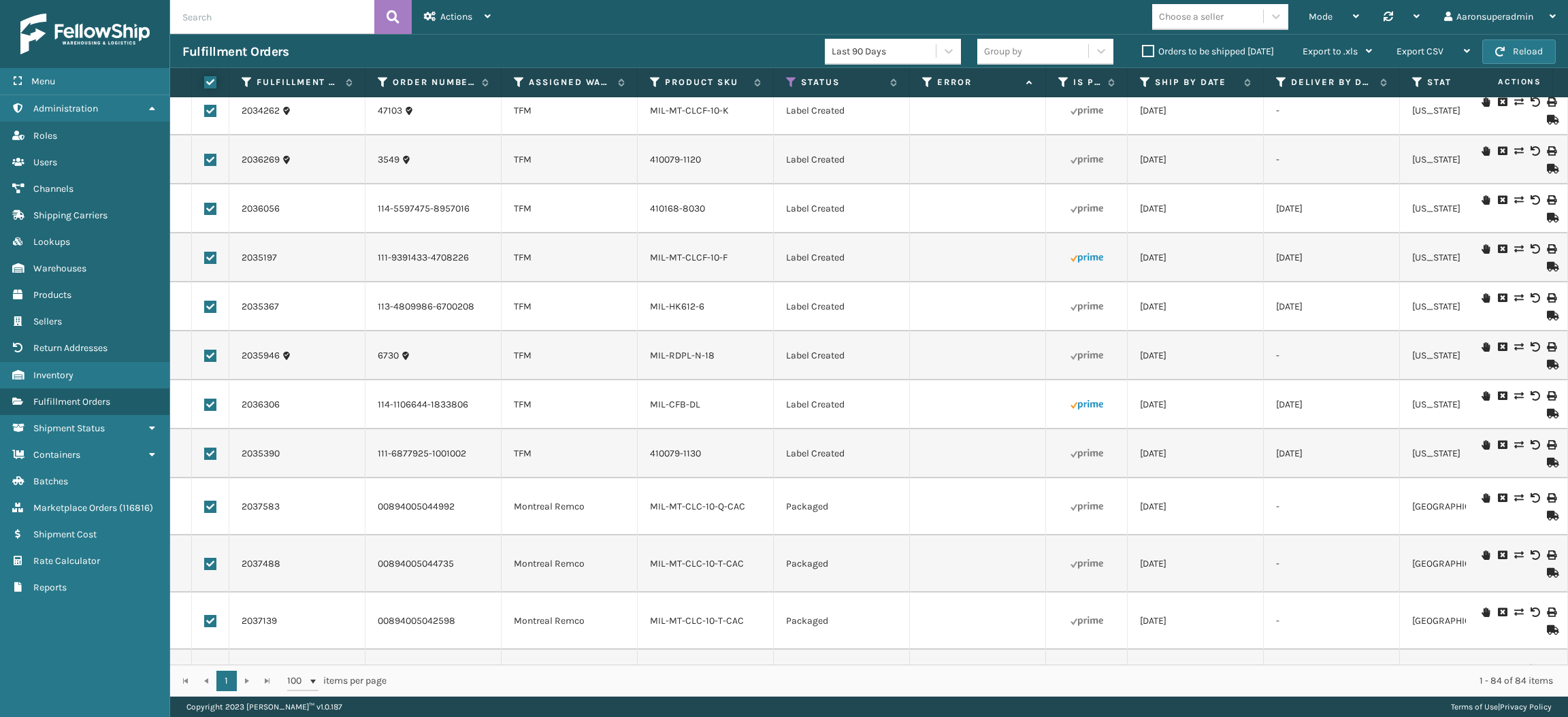
checkbox input "true"
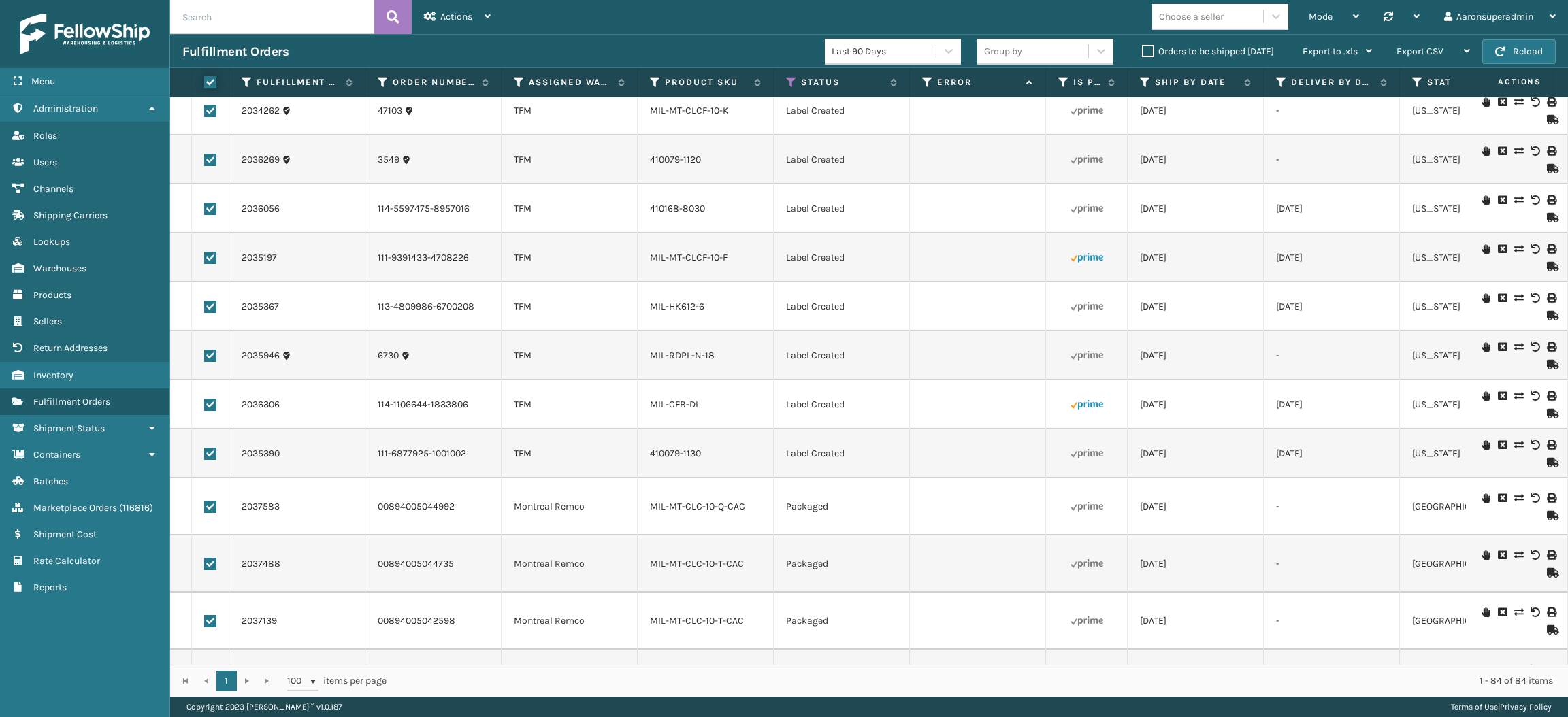
checkbox input "true"
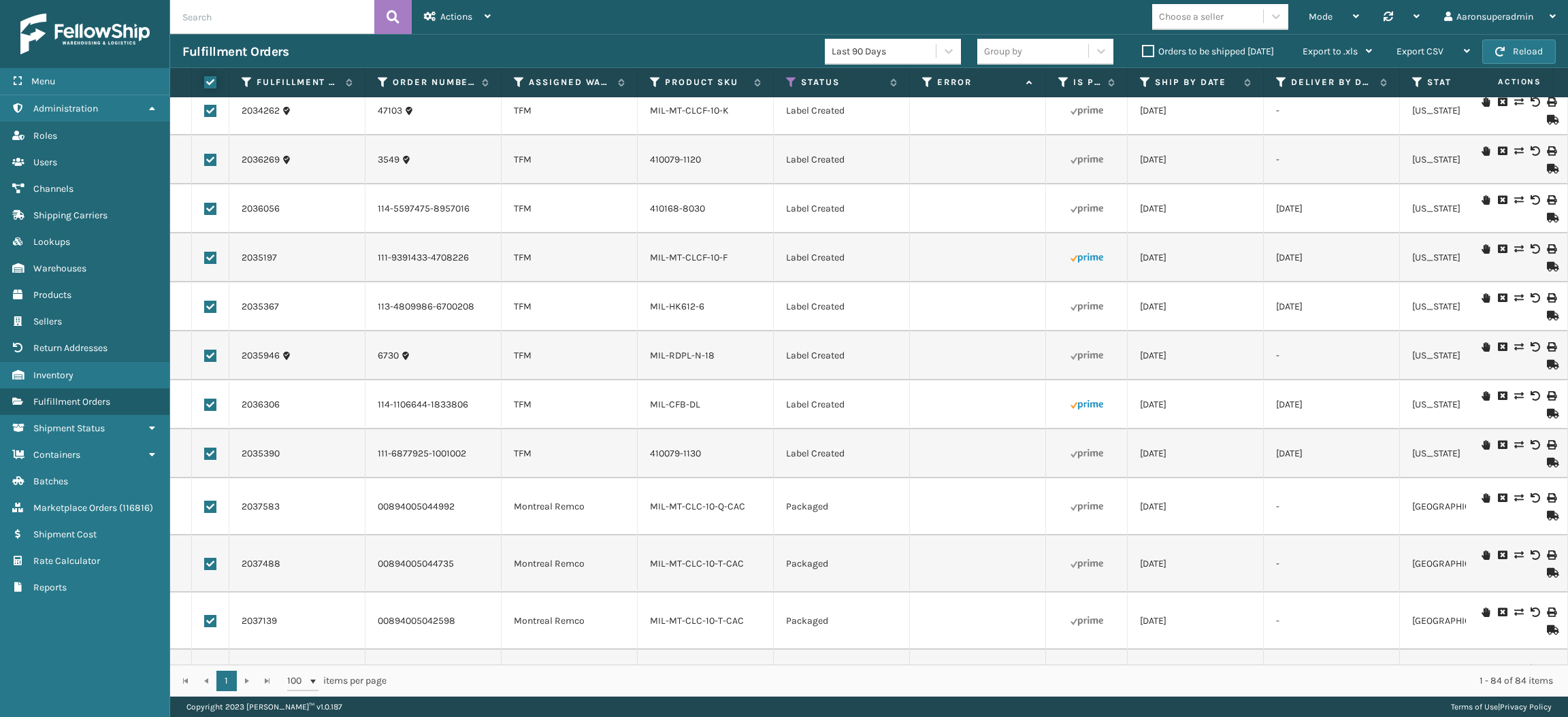
checkbox input "true"
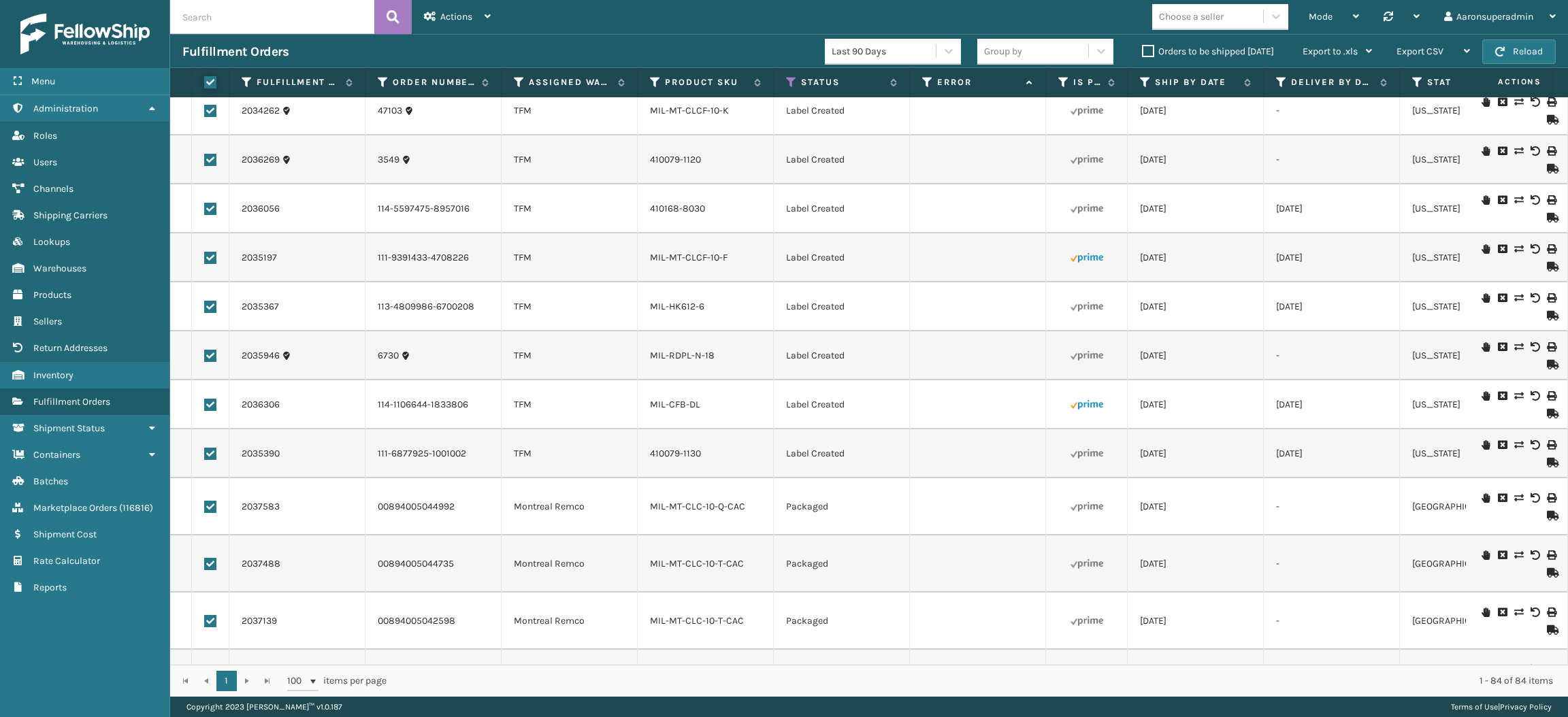
checkbox input "true"
click at [1068, 57] on span "Bulk Actions" at bounding box center [1064, 52] width 54 height 11
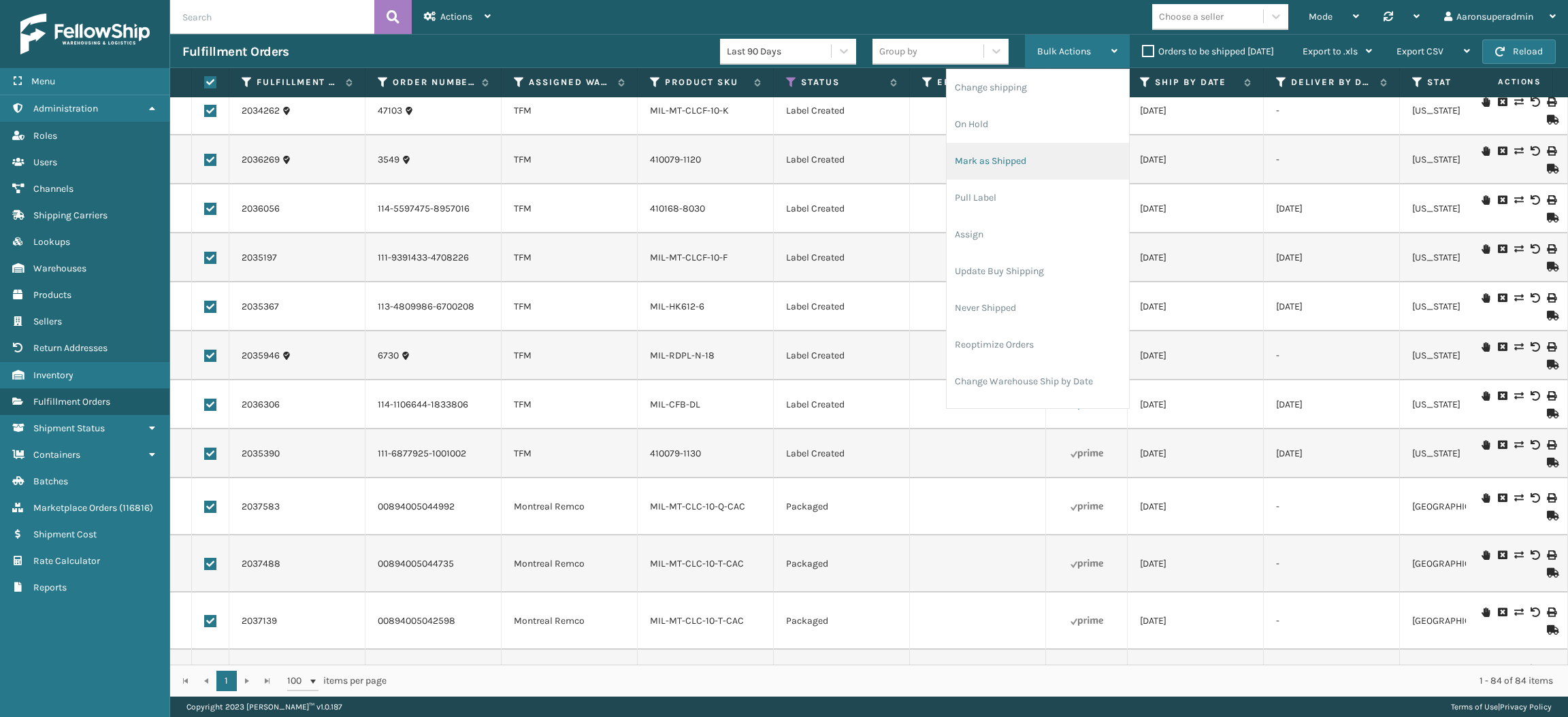
click at [1018, 165] on li "Mark as Shipped" at bounding box center [1038, 161] width 182 height 36
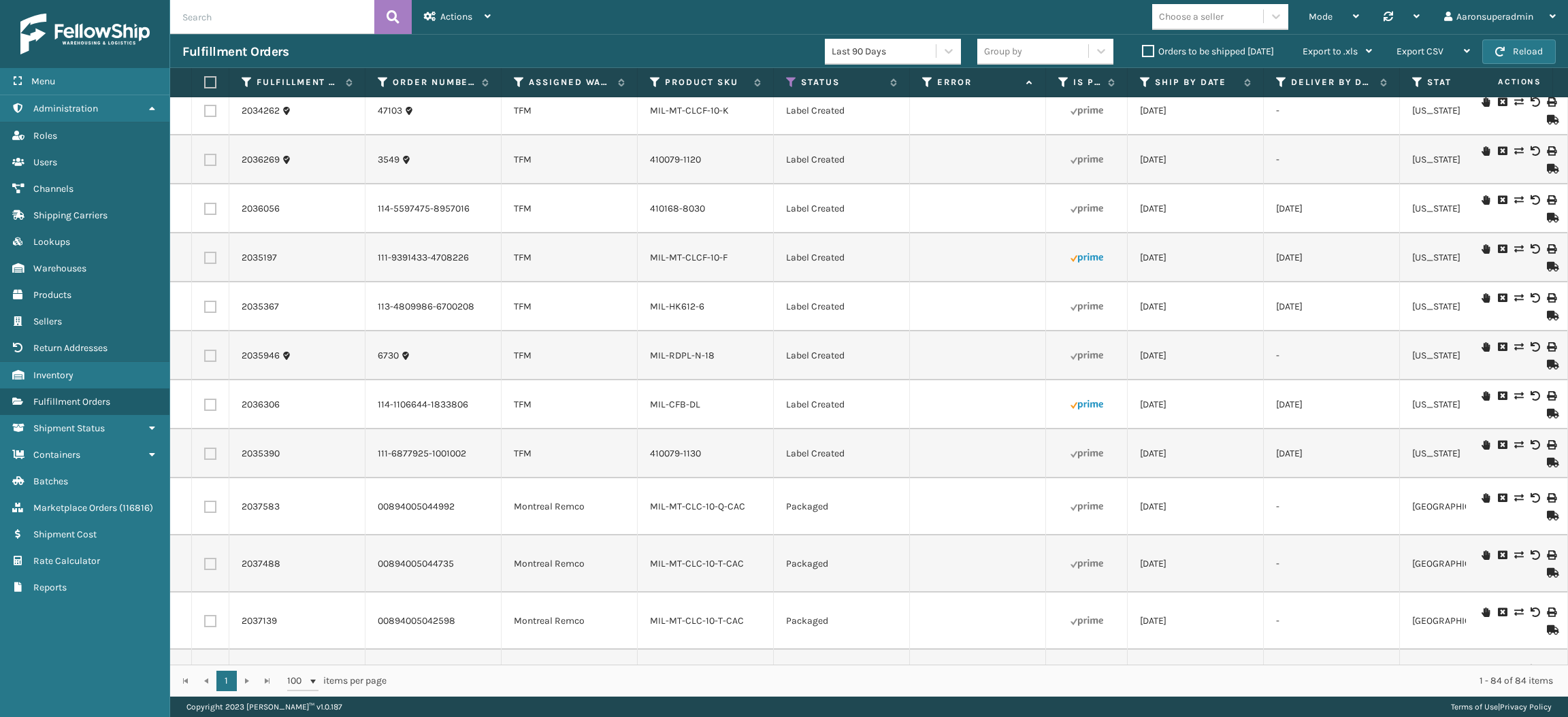
checkbox input "false"
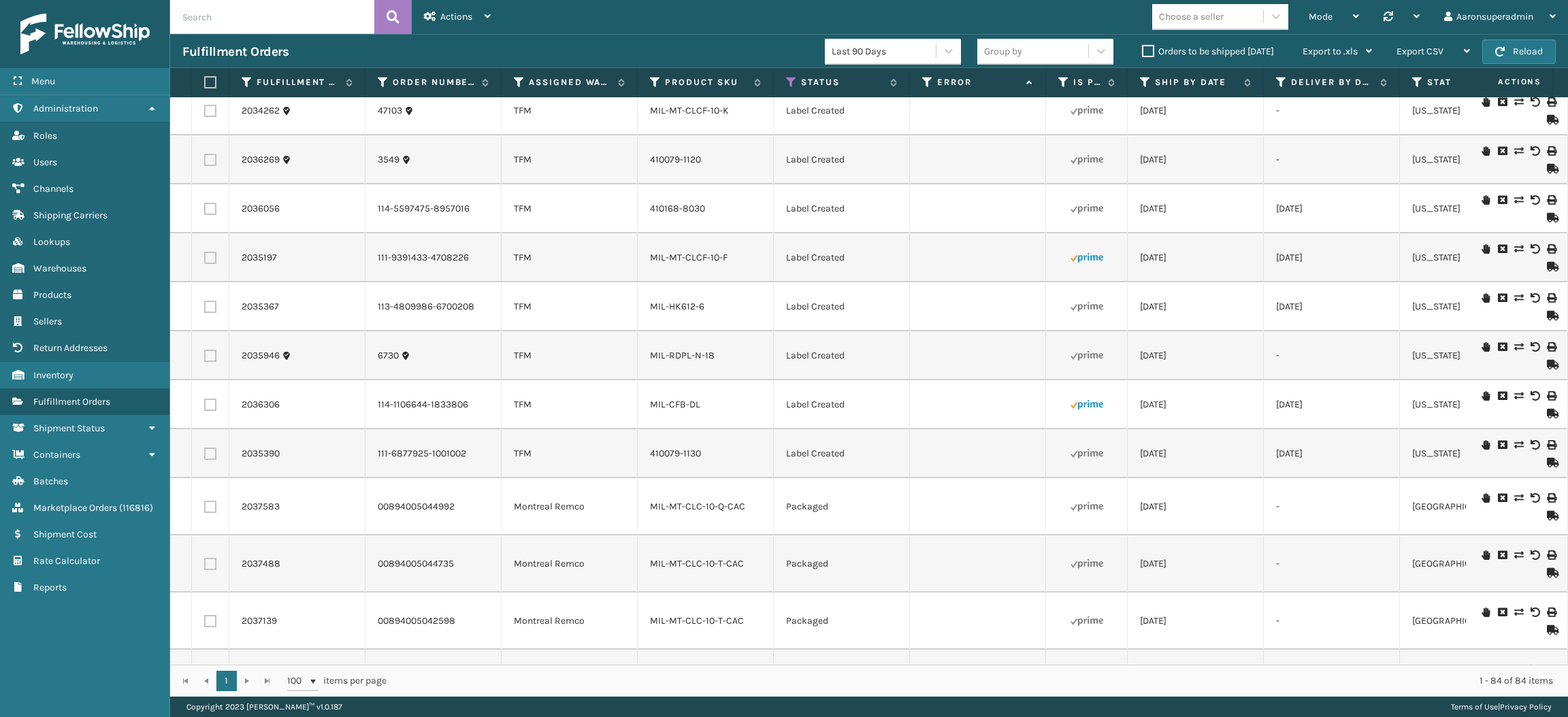
checkbox input "false"
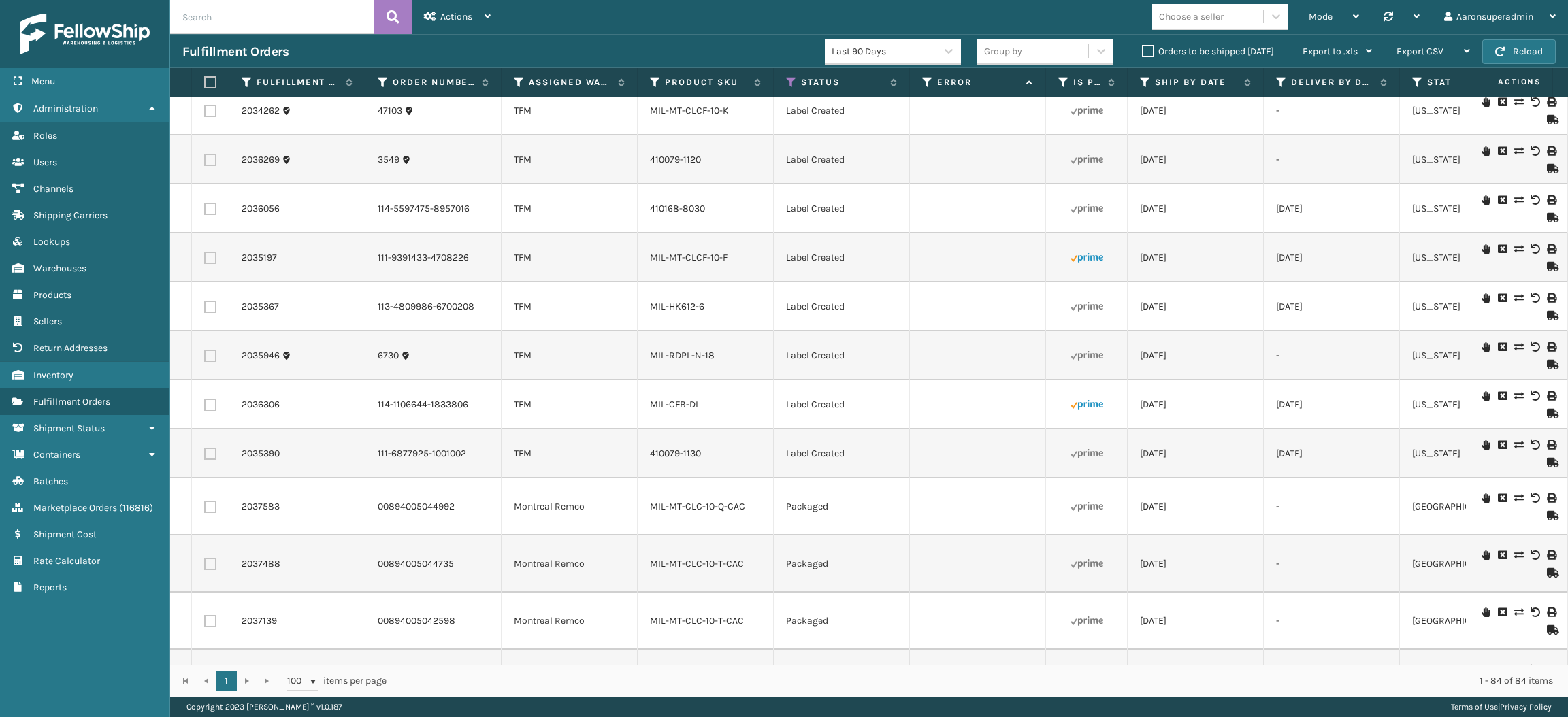
checkbox input "false"
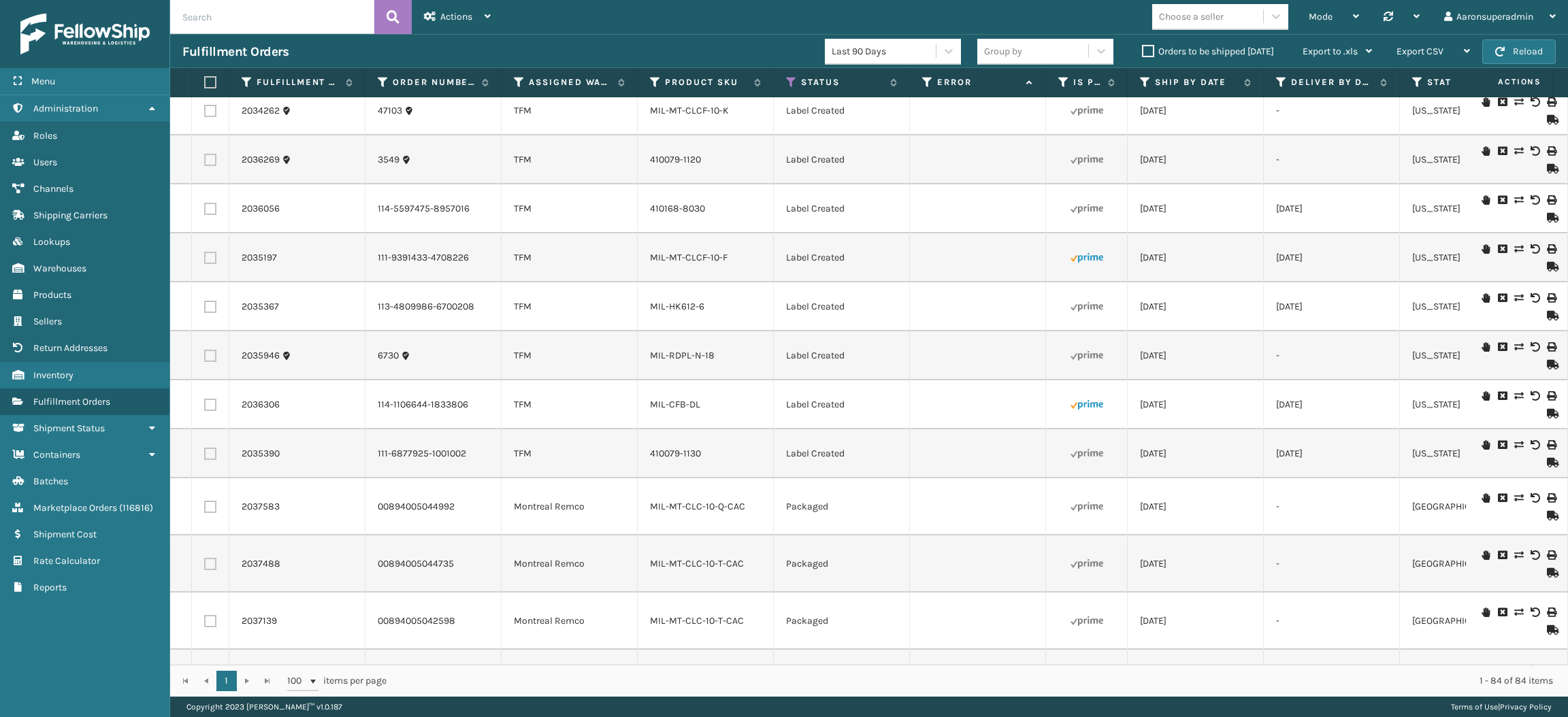
checkbox input "false"
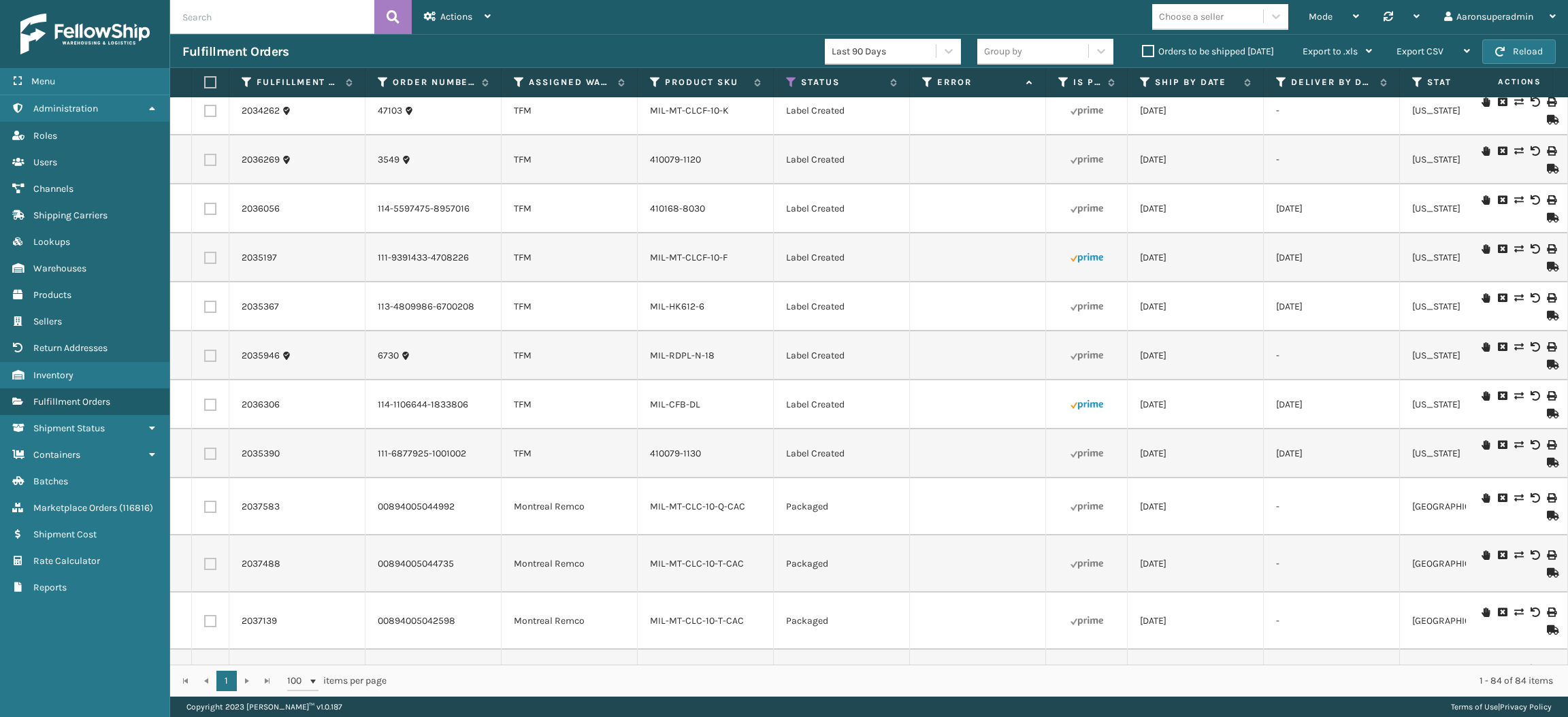
checkbox input "false"
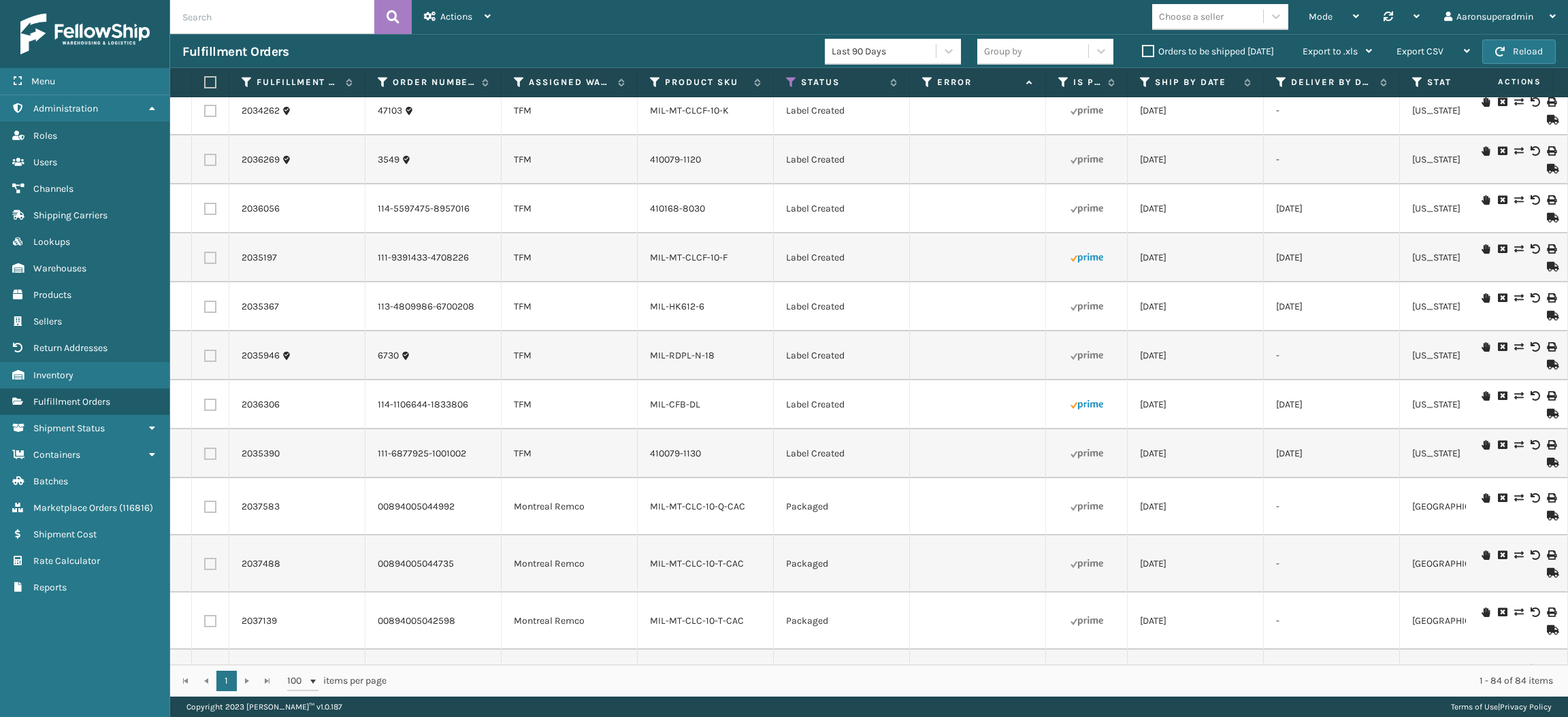
checkbox input "false"
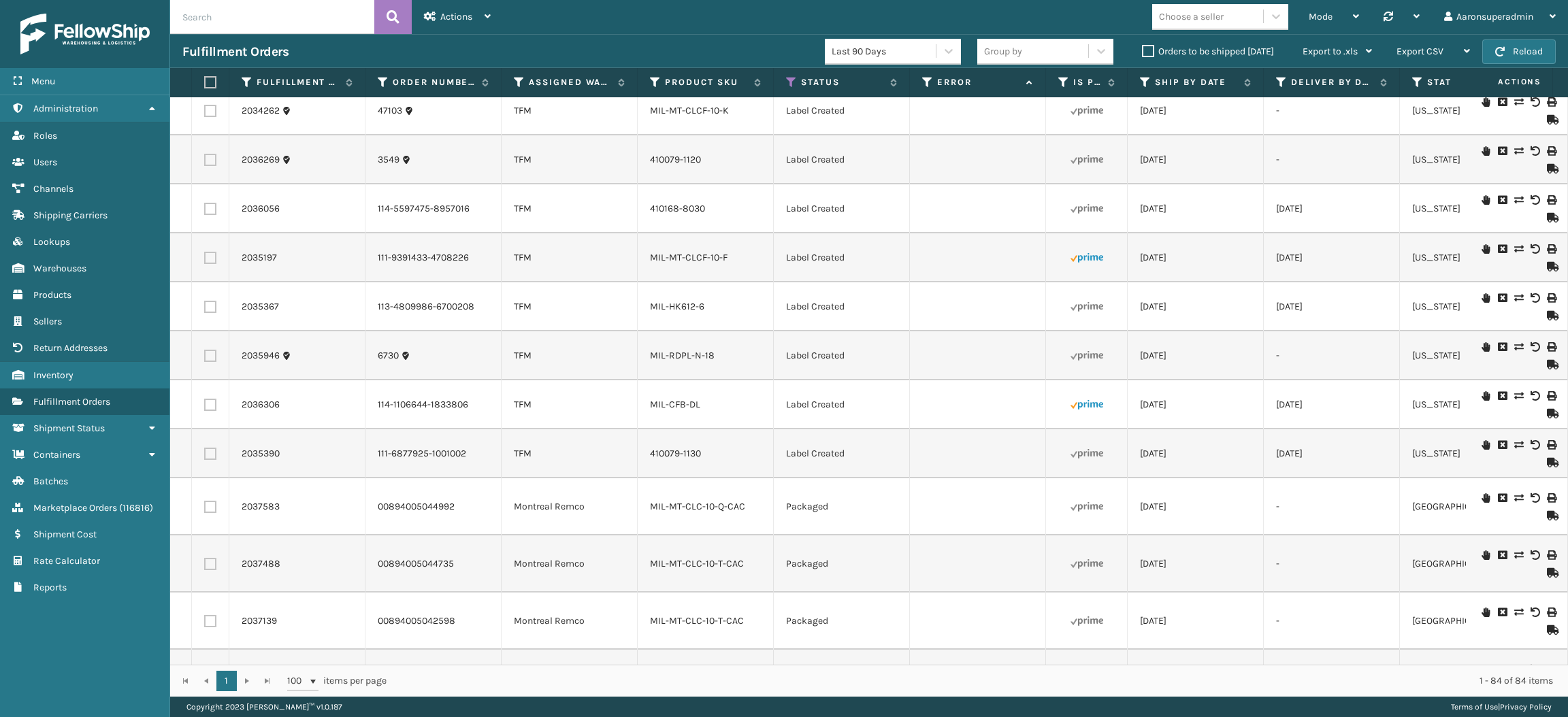
checkbox input "false"
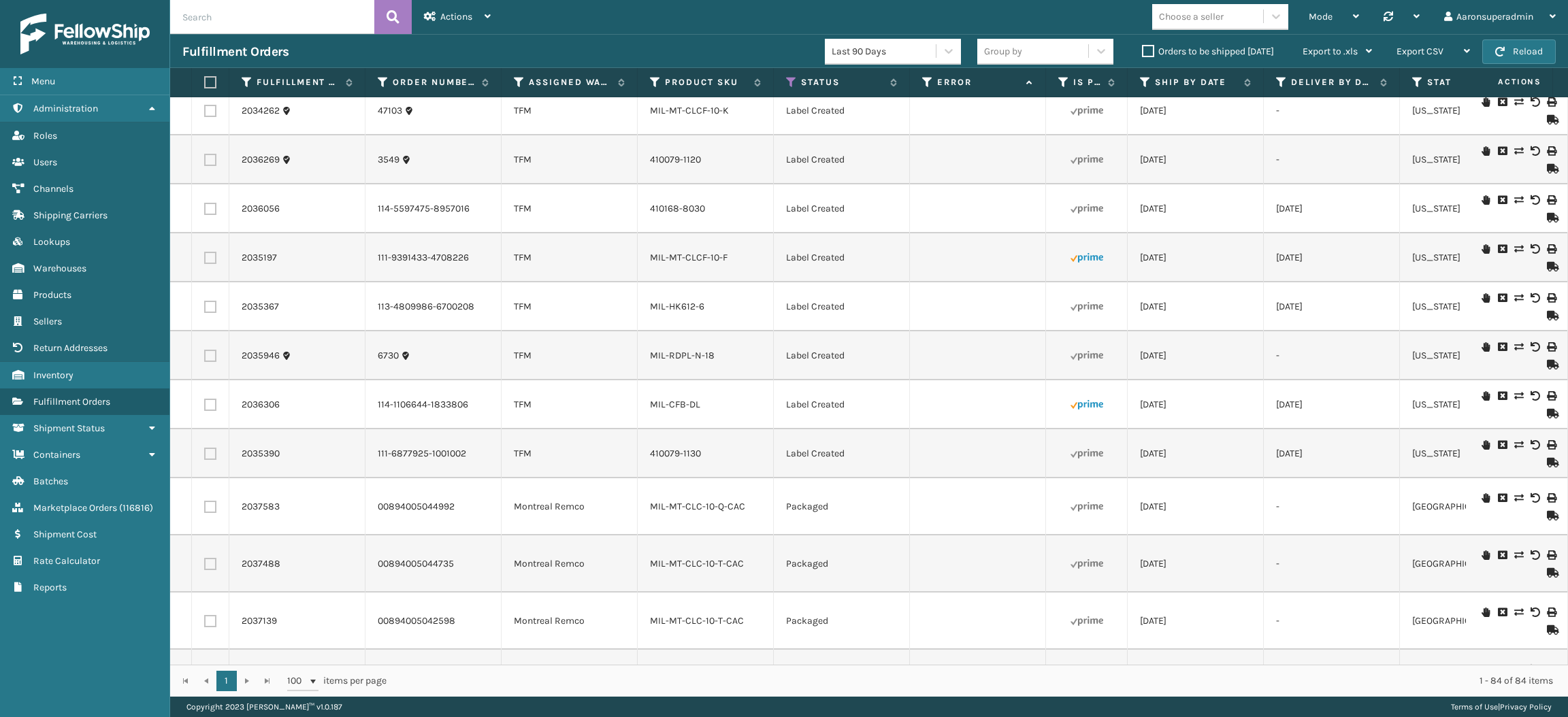
checkbox input "false"
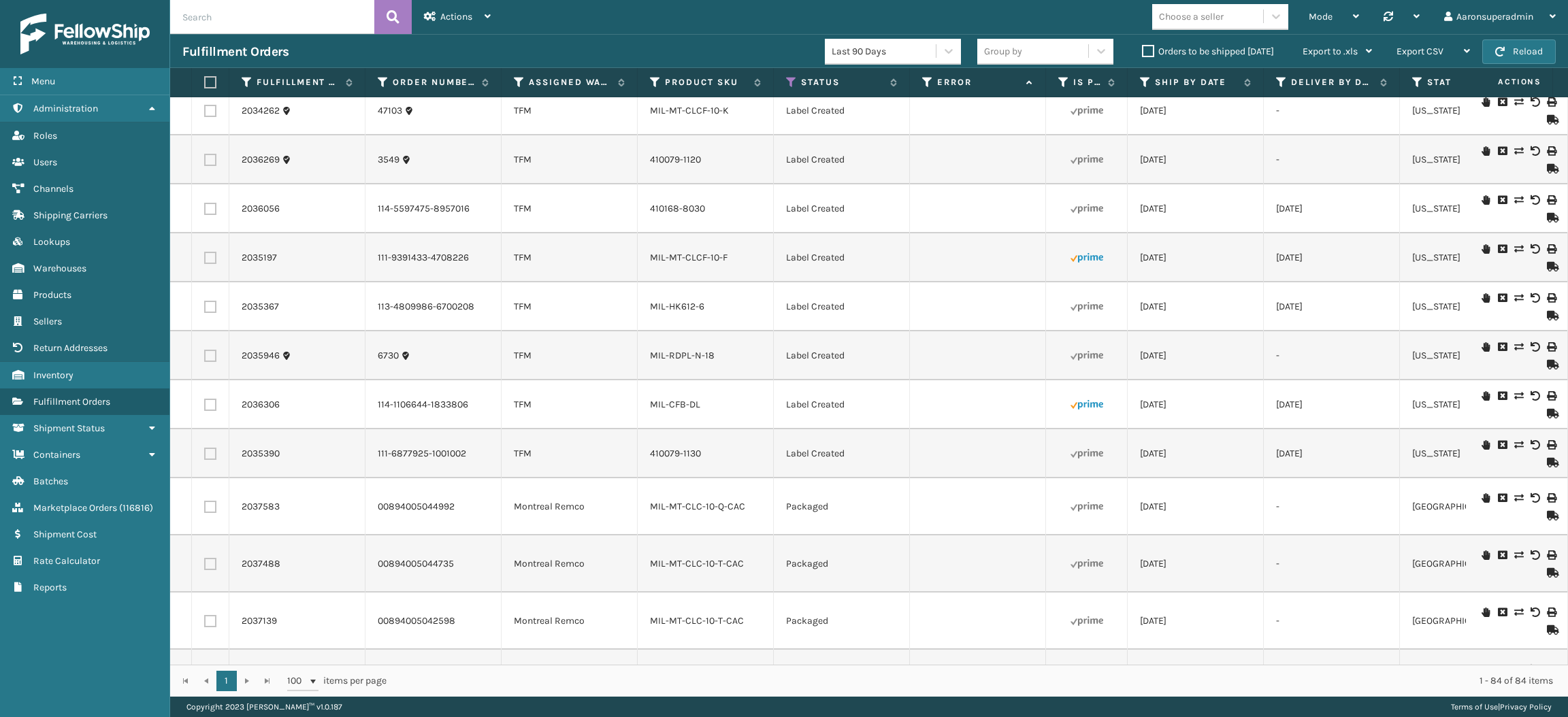
checkbox input "false"
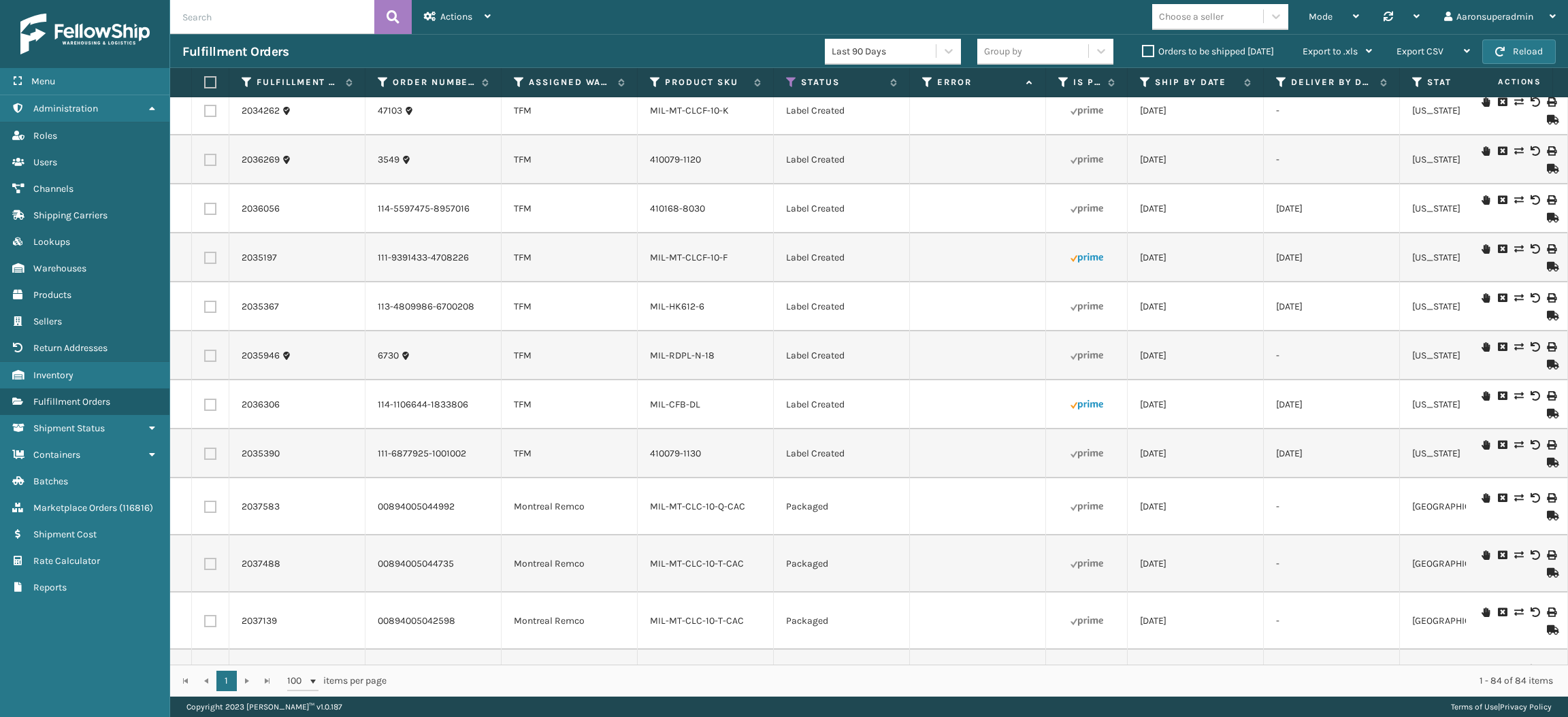
checkbox input "false"
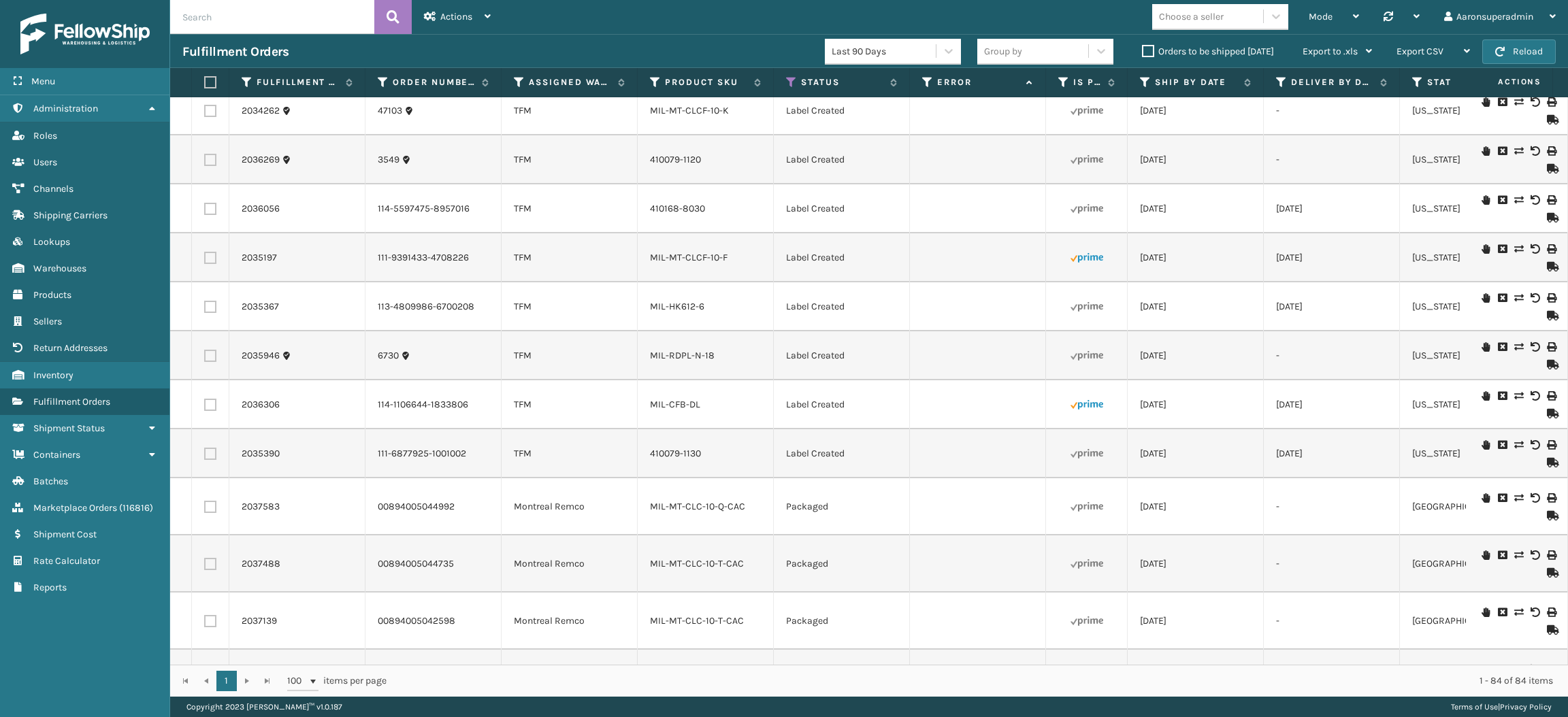
checkbox input "false"
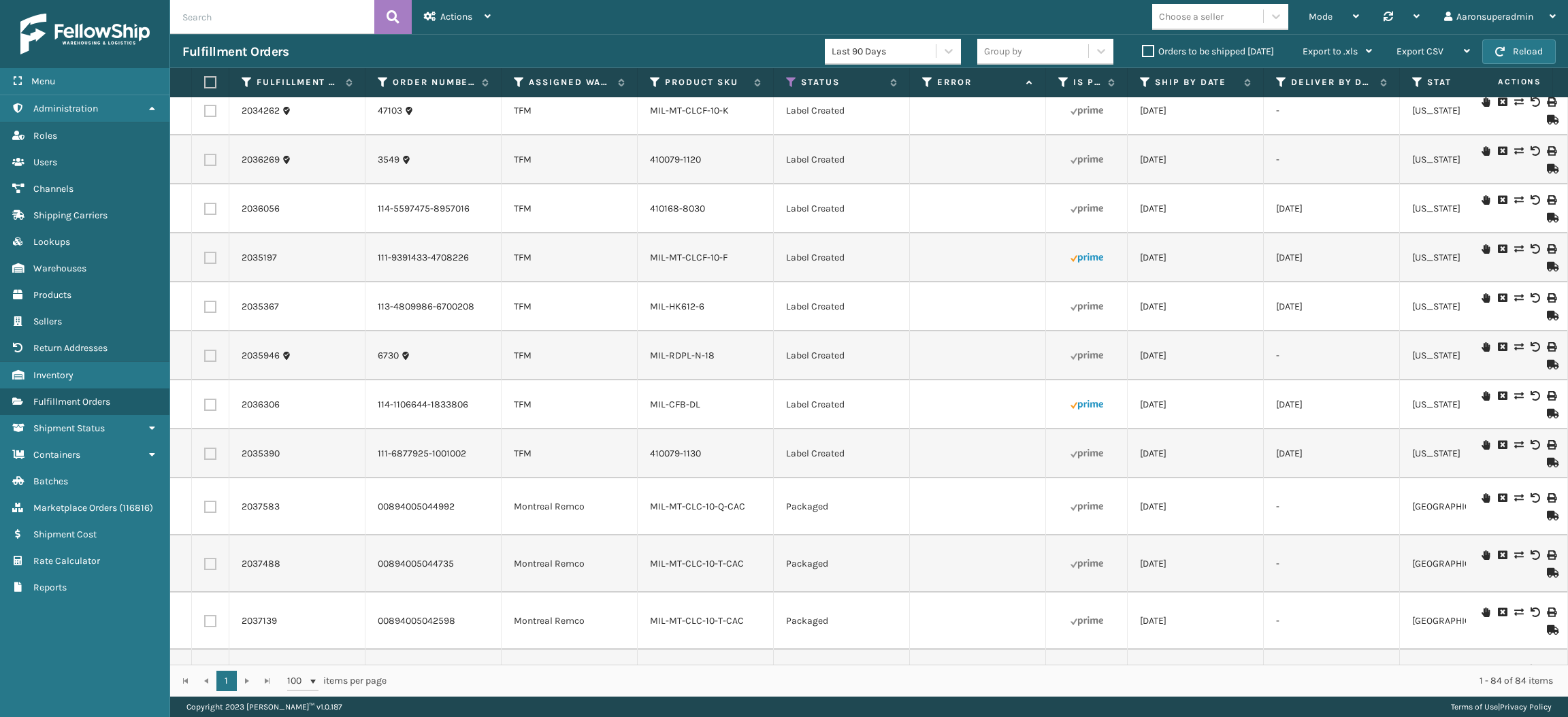
checkbox input "false"
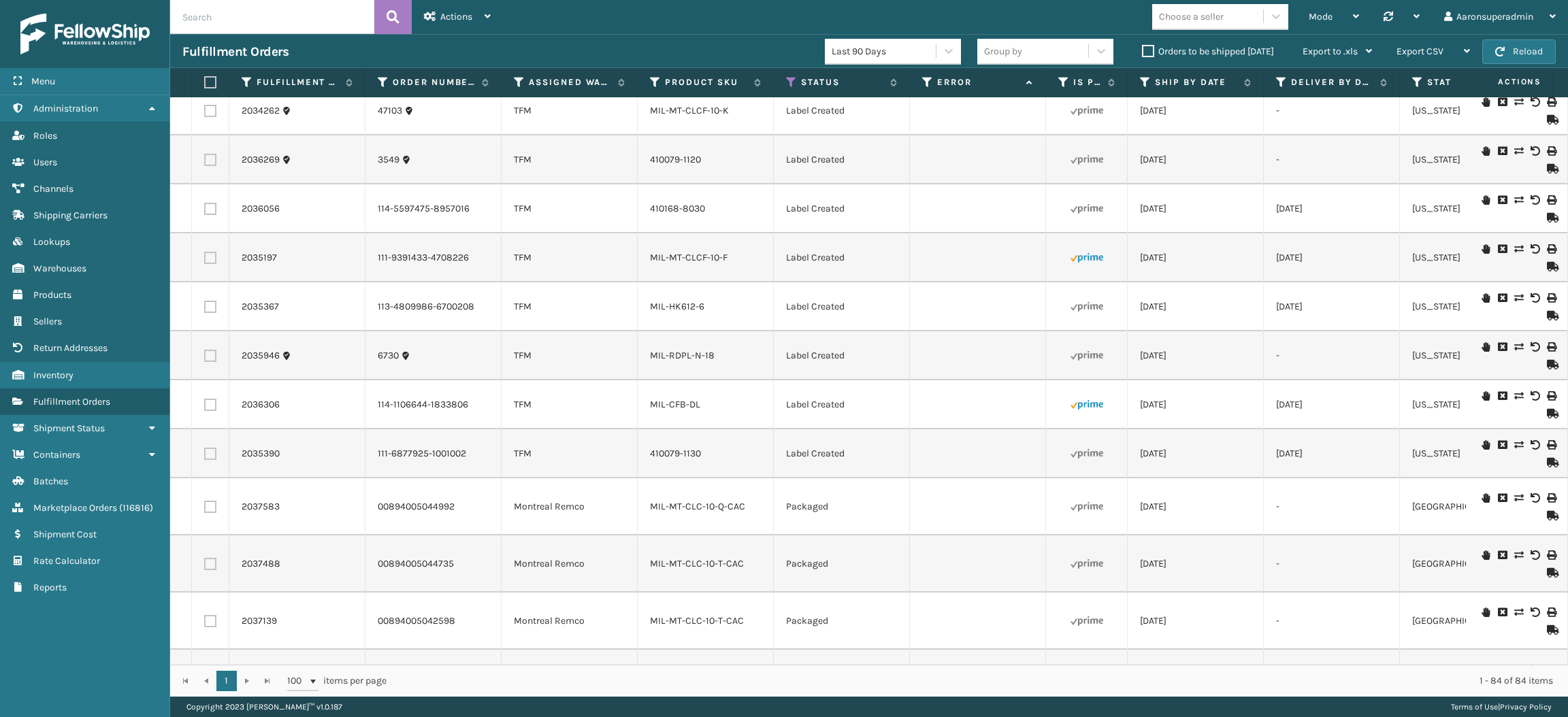
checkbox input "false"
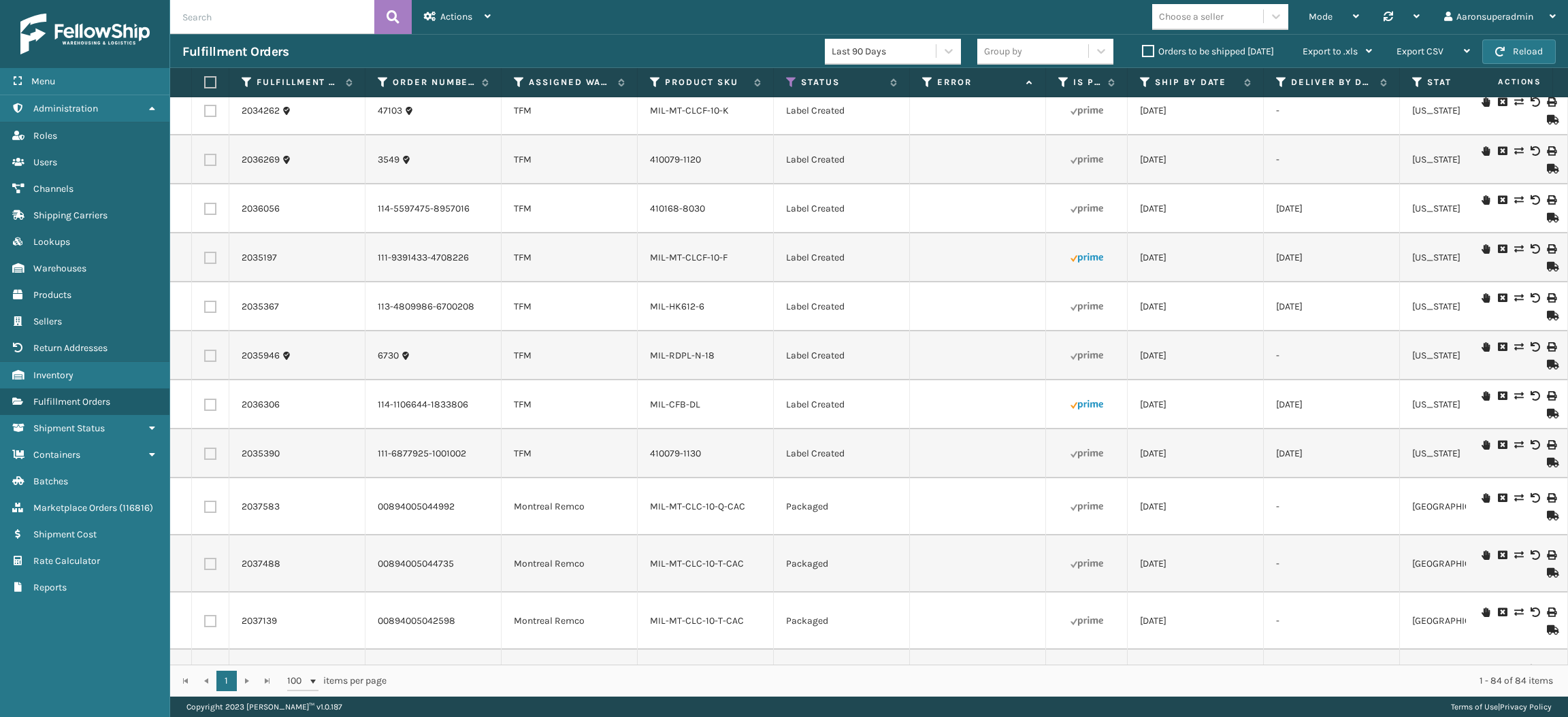
checkbox input "false"
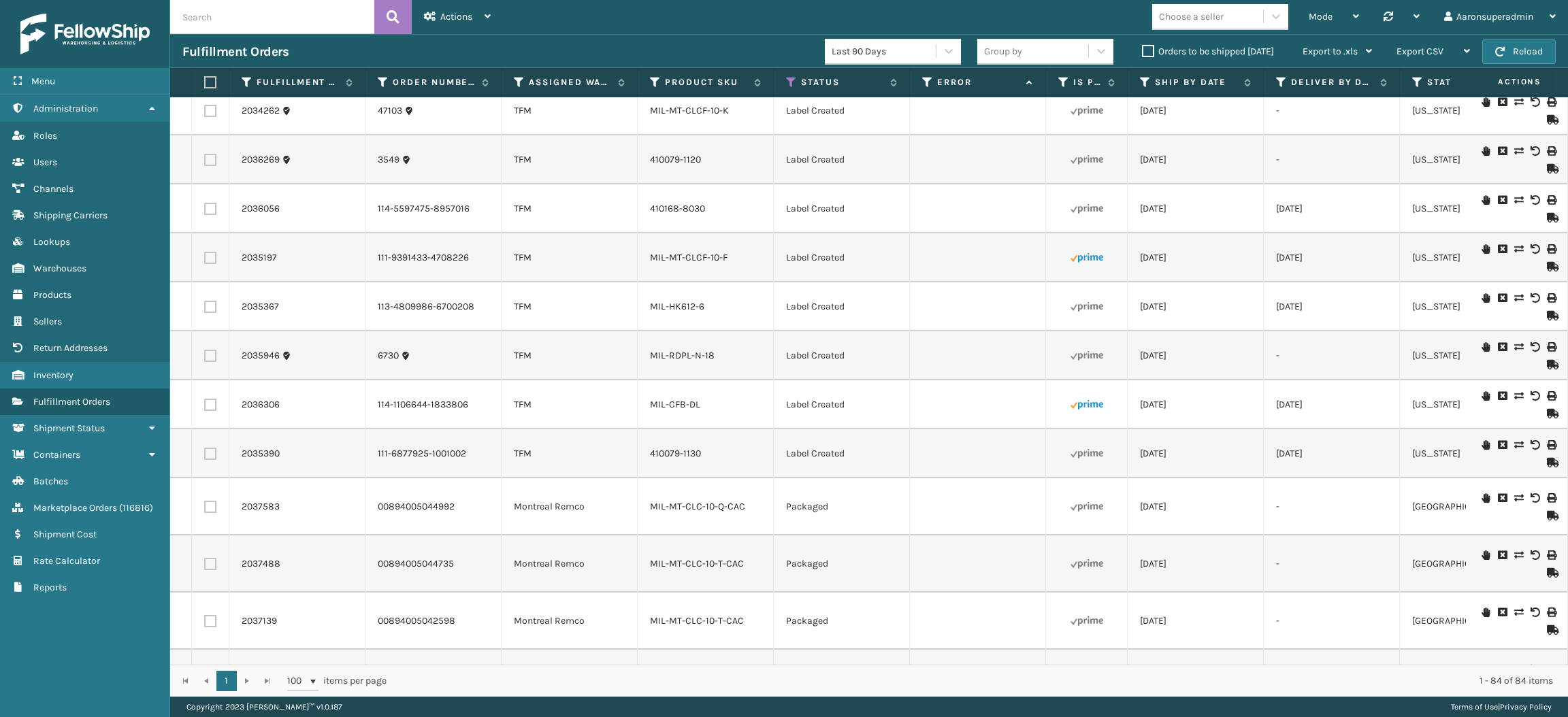
checkbox input "false"
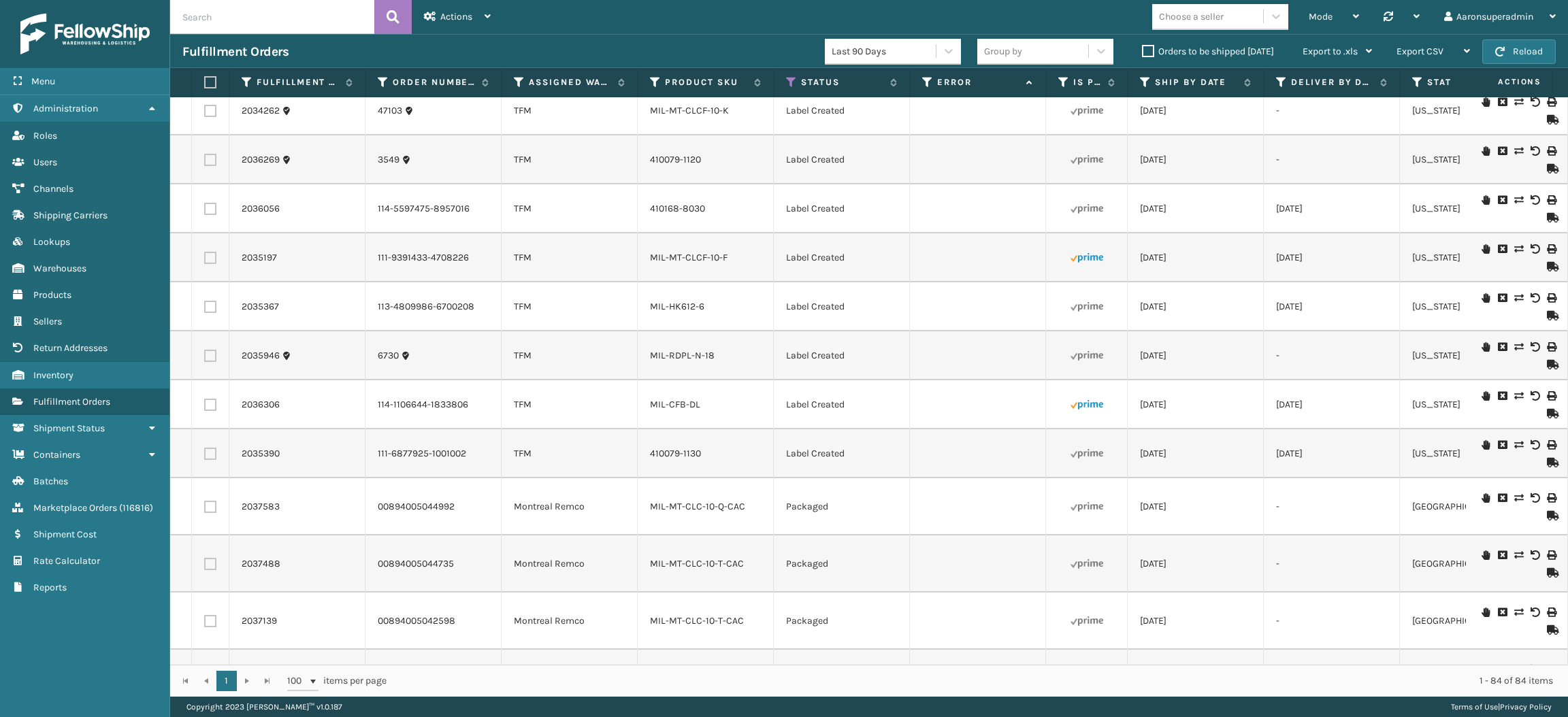
checkbox input "false"
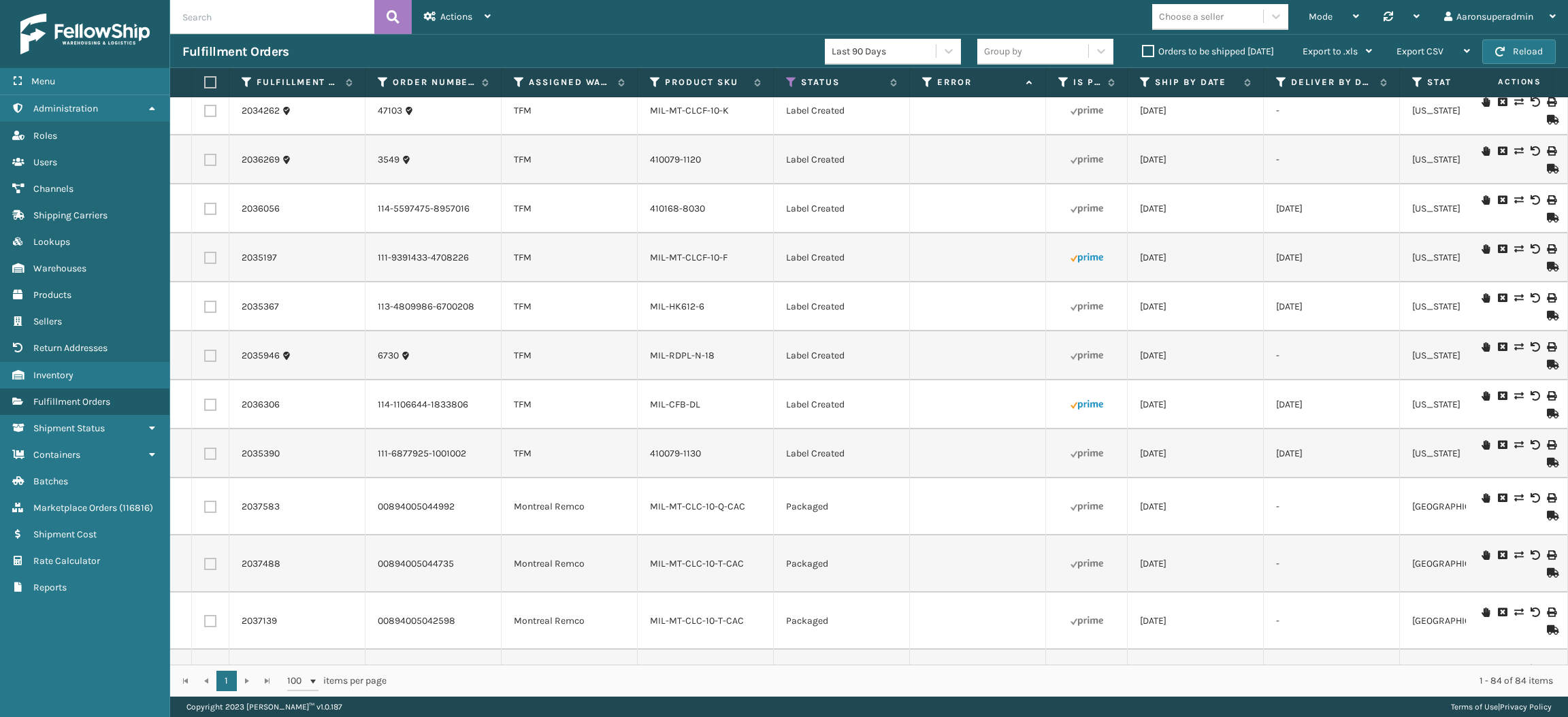
checkbox input "false"
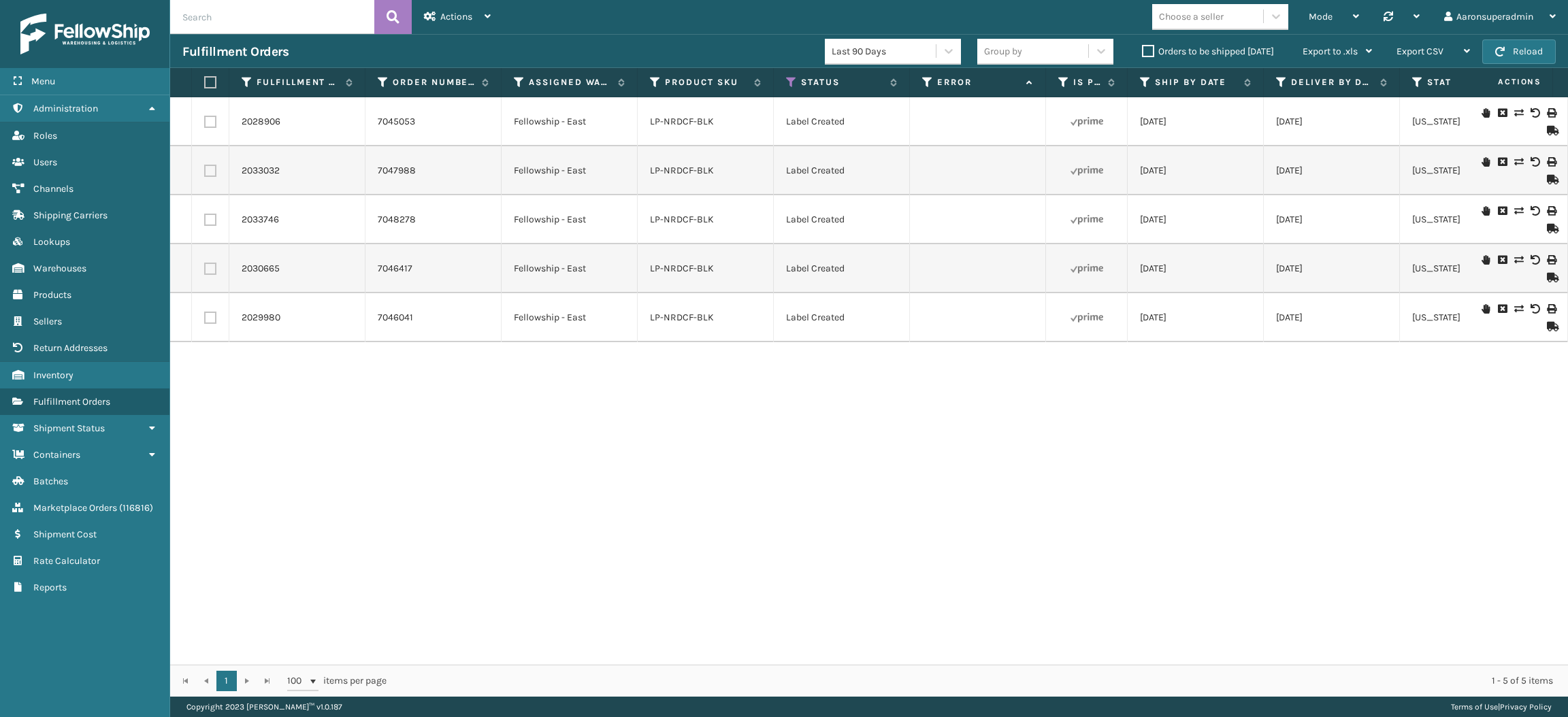
click at [366, 665] on div "1 1 100 items per page 1 - 5 of 5 items" at bounding box center [870, 681] width 1398 height 32
